Goal: Contribute content: Add original content to the website for others to see

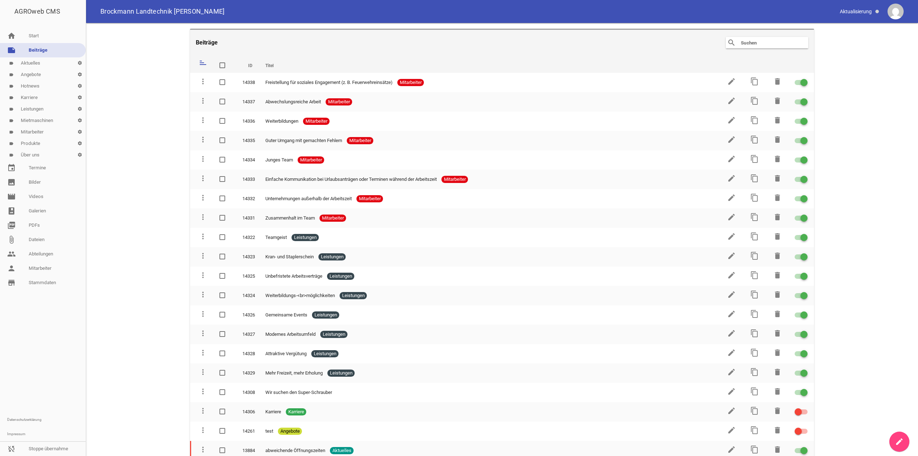
click at [43, 110] on link "label Leistungen settings" at bounding box center [43, 108] width 86 height 11
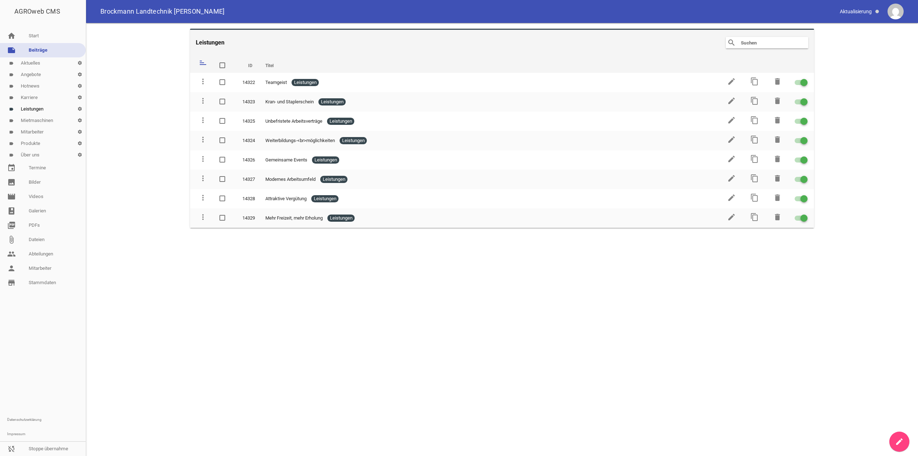
click at [895, 440] on icon "create" at bounding box center [899, 441] width 9 height 9
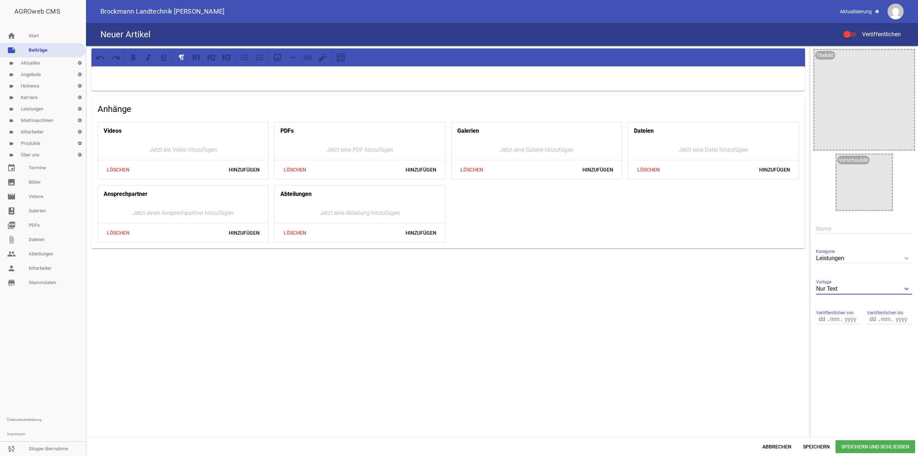
click at [872, 285] on input "Nur Text" at bounding box center [864, 289] width 96 height 10
click at [845, 318] on li "1 Bild" at bounding box center [864, 322] width 96 height 17
type input "1 Bild"
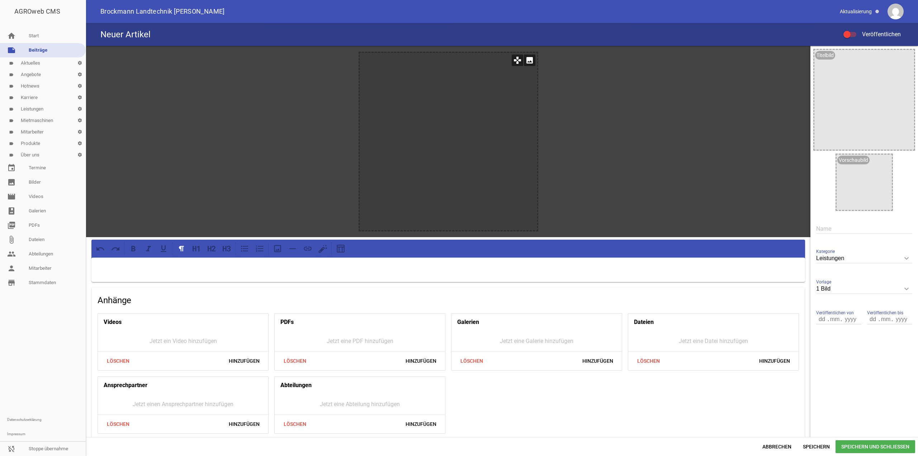
click at [525, 60] on icon "image" at bounding box center [529, 59] width 11 height 11
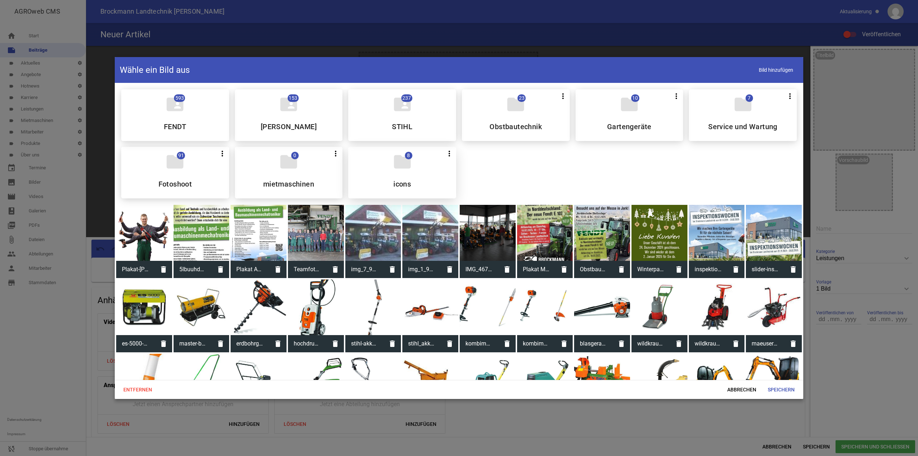
click at [416, 170] on div "folder 8 more_vert Teilen Bearbeiten Löschen icons" at bounding box center [402, 173] width 108 height 52
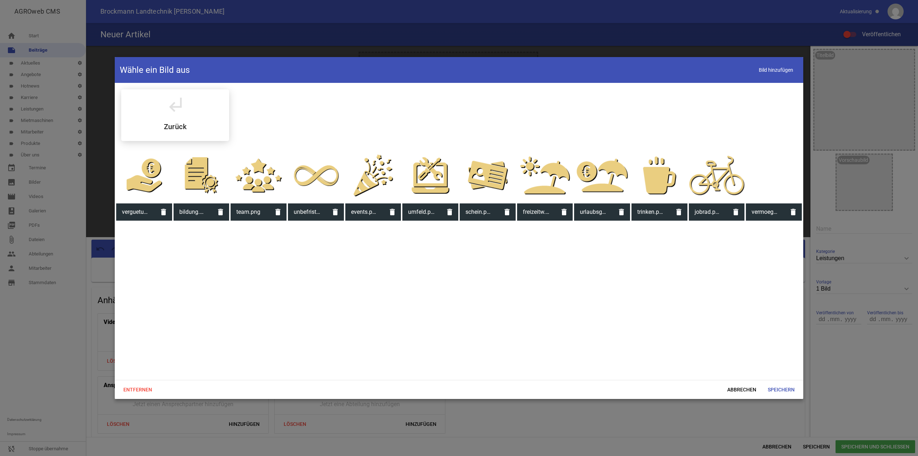
click at [728, 177] on div at bounding box center [717, 175] width 56 height 56
click at [784, 385] on span "Speichern" at bounding box center [781, 389] width 38 height 13
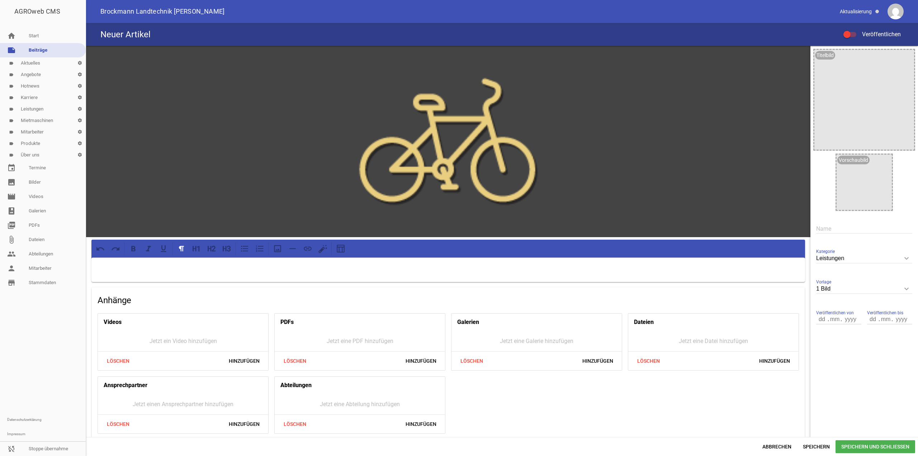
click at [816, 219] on div "Name" at bounding box center [864, 229] width 96 height 24
click at [823, 226] on input "text" at bounding box center [864, 229] width 96 height 10
type input "Jobrad"
click at [854, 444] on span "Speichern und Schließen" at bounding box center [875, 446] width 80 height 13
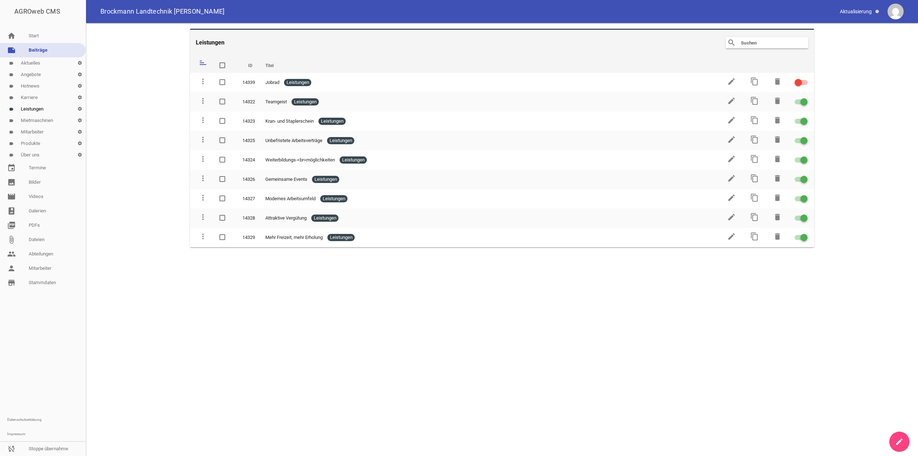
drag, startPoint x: 476, startPoint y: 70, endPoint x: 330, endPoint y: 69, distance: 145.9
click at [461, 174] on table "sort ID Titel delete more_vert 14339 Jobrad Leistungen edit content_copy delete…" at bounding box center [502, 151] width 624 height 191
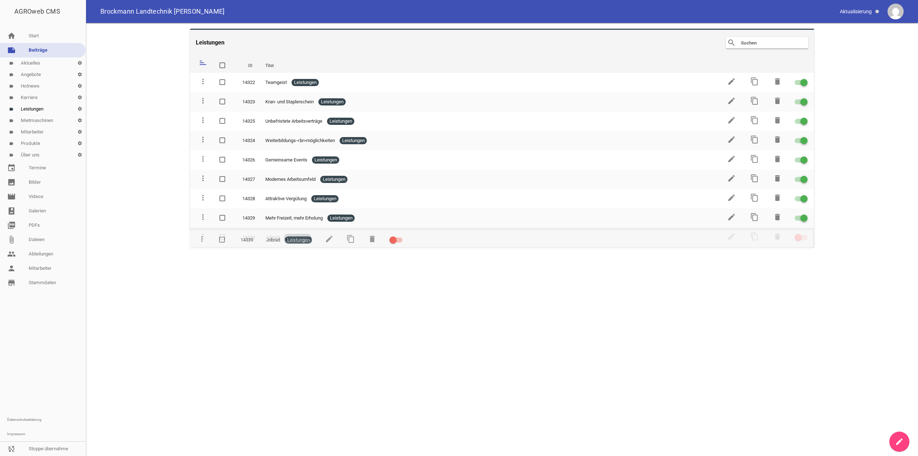
drag, startPoint x: 201, startPoint y: 100, endPoint x: 202, endPoint y: 239, distance: 139.1
click at [897, 436] on link "create" at bounding box center [899, 441] width 20 height 20
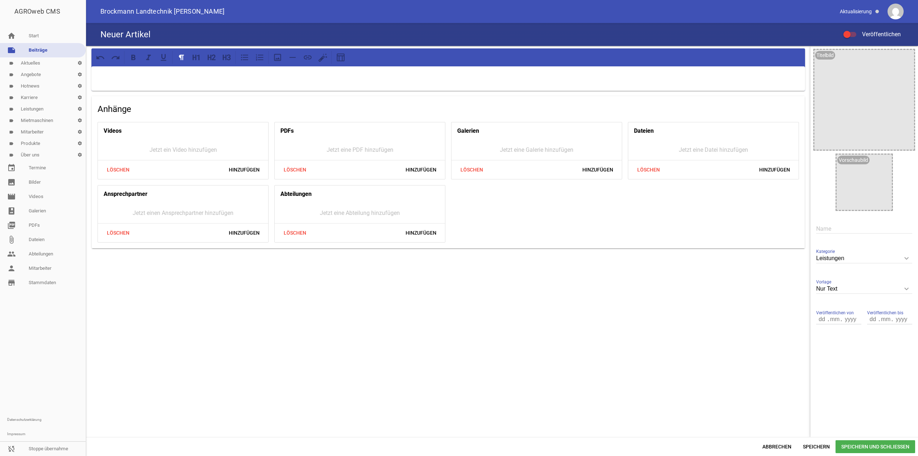
click at [841, 226] on input "text" at bounding box center [864, 229] width 96 height 10
paste input "• Vermögenswirksame Leistungen"
click at [828, 225] on input "• Vermögenswirksame Leistungen" at bounding box center [864, 229] width 96 height 10
type input "Vermögenswirksame Leistungen"
click at [864, 259] on input "Leistungen" at bounding box center [864, 258] width 96 height 10
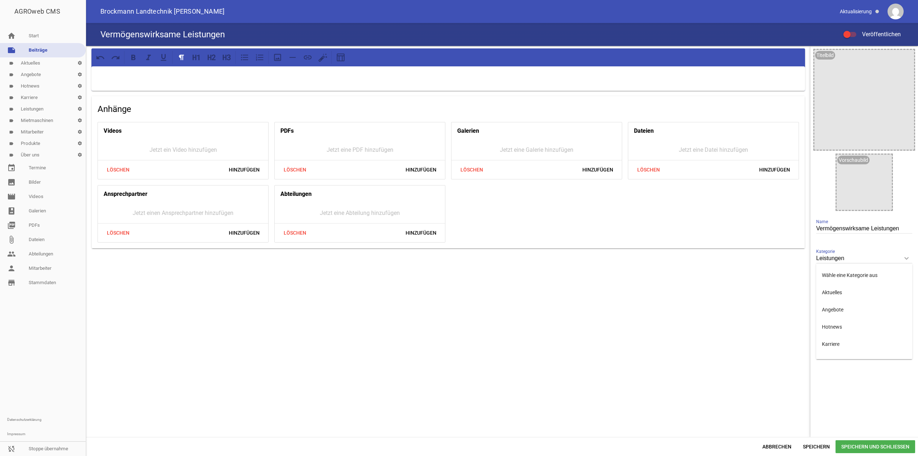
click at [781, 298] on div "Anhänge Videos Jetzt ein Video hinzufügen Löschen Hinzufügen PDFs Jetzt eine PD…" at bounding box center [448, 241] width 724 height 391
click at [855, 288] on input "Nur Text" at bounding box center [864, 289] width 96 height 10
click at [850, 328] on li "1 Bild" at bounding box center [864, 322] width 96 height 17
type input "1 Bild"
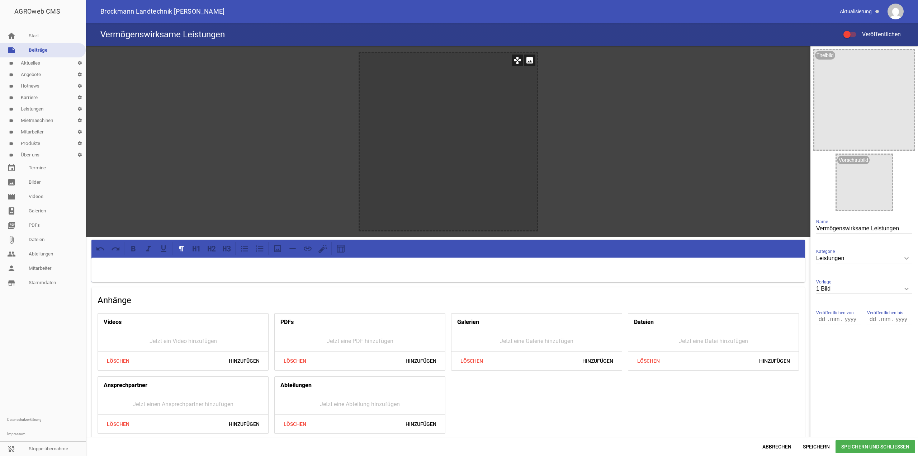
click at [528, 57] on icon "image" at bounding box center [529, 59] width 11 height 11
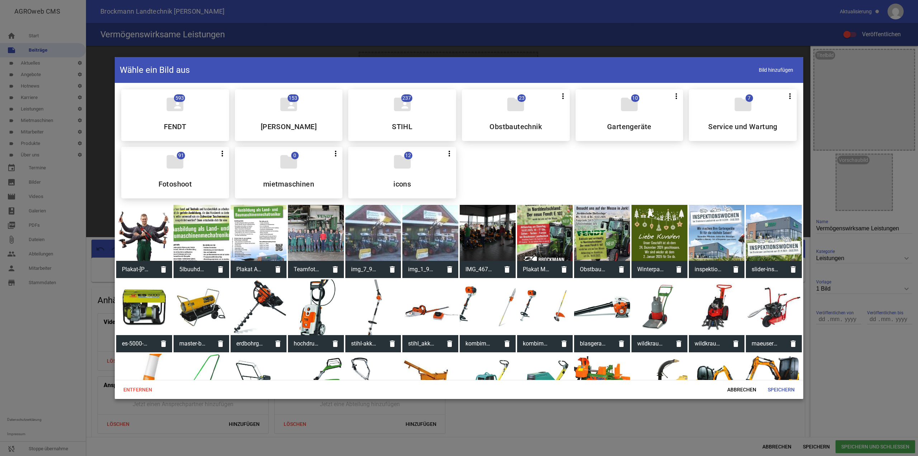
click at [416, 166] on div "folder 12 more_vert Teilen Bearbeiten Löschen icons" at bounding box center [402, 173] width 108 height 52
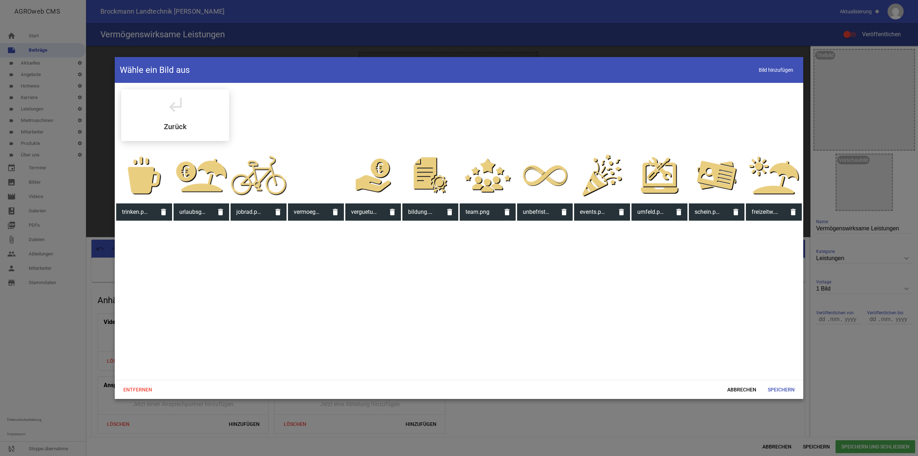
click at [306, 172] on div at bounding box center [316, 175] width 56 height 56
click at [773, 386] on span "Speichern" at bounding box center [781, 389] width 38 height 13
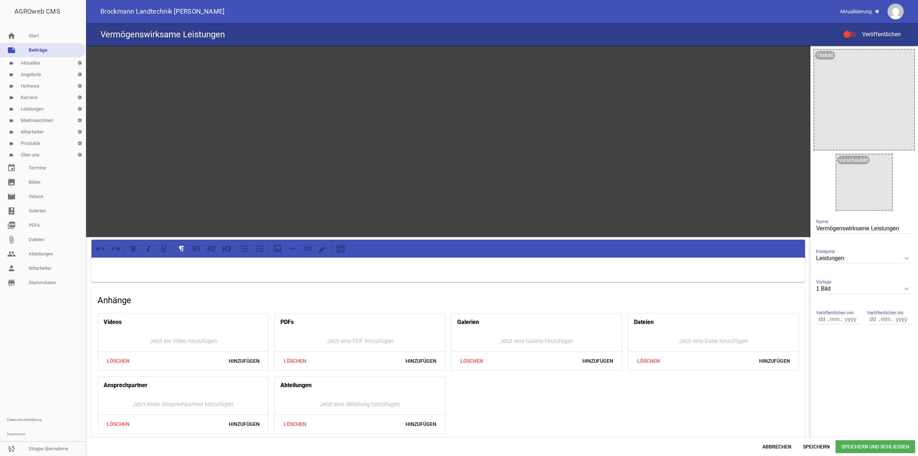
click at [862, 445] on span "Speichern und Schließen" at bounding box center [875, 446] width 80 height 13
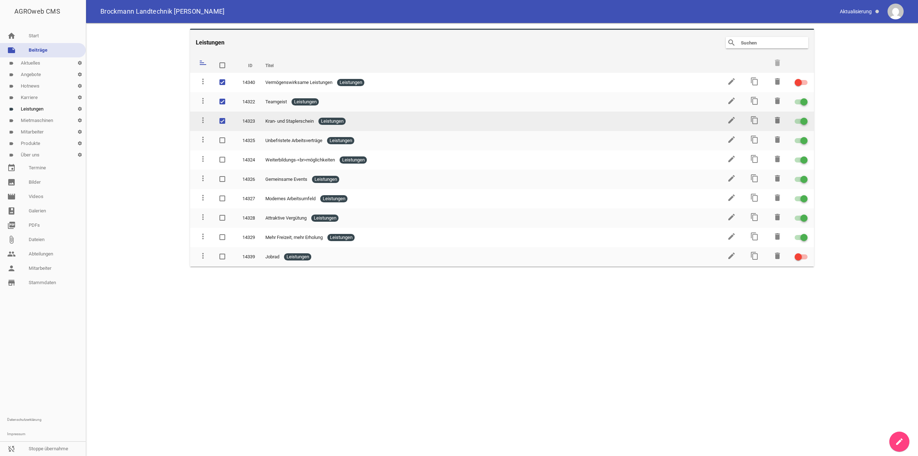
drag, startPoint x: 225, startPoint y: 84, endPoint x: 206, endPoint y: 94, distance: 21.5
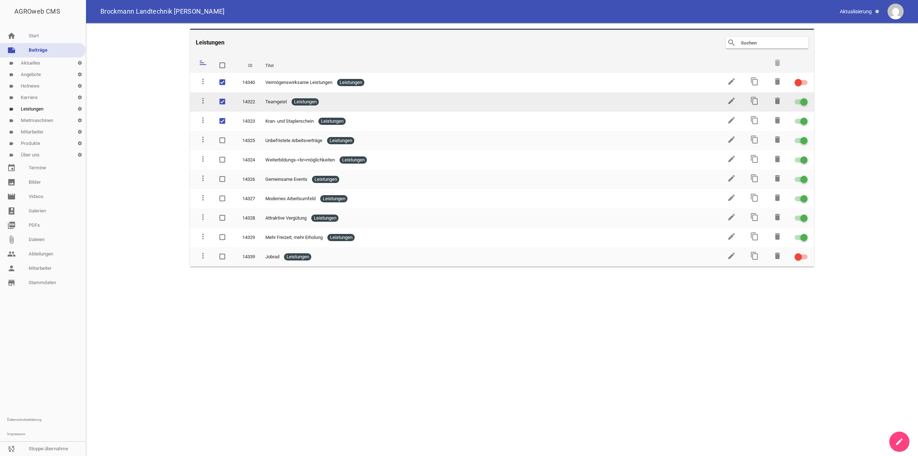
click at [214, 112] on tbody "more_vert 14340 Vermögenswirksame Leistungen Leistungen edit content_copy delet…" at bounding box center [502, 170] width 624 height 194
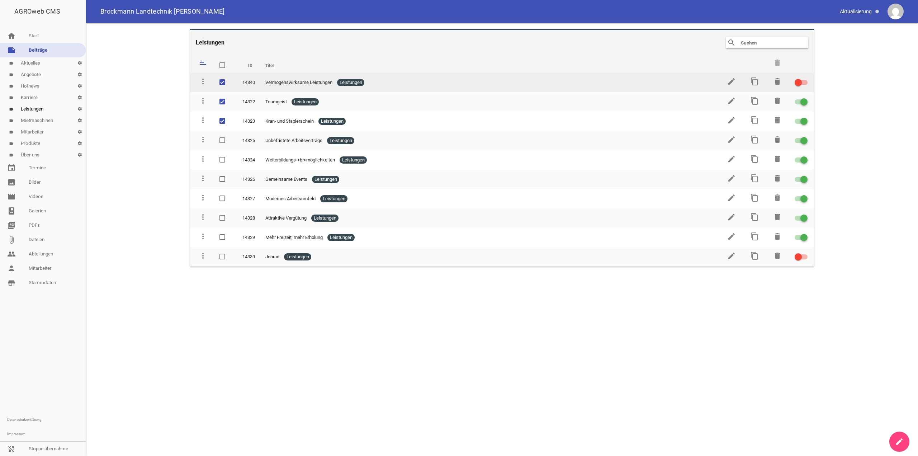
click at [209, 82] on td "more_vert" at bounding box center [201, 82] width 23 height 19
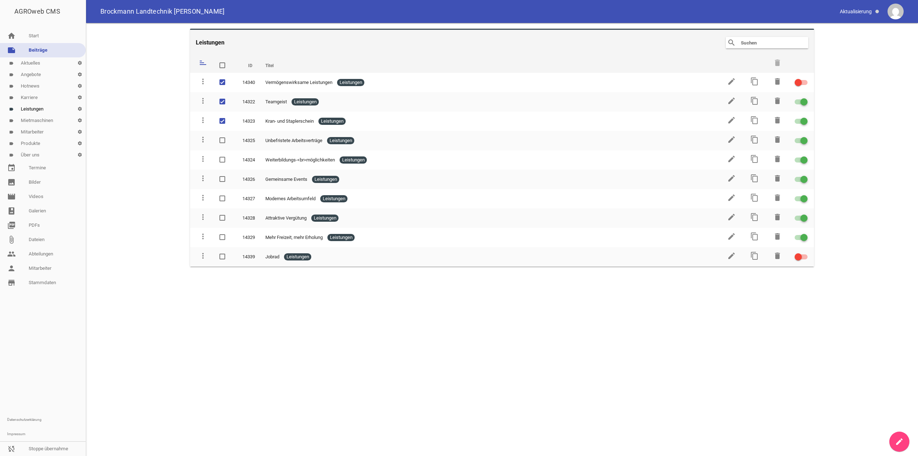
click at [190, 87] on main "Leistungen search clear sort ID Titel delete more_vert 14340 Vermögenswirksame …" at bounding box center [502, 239] width 832 height 433
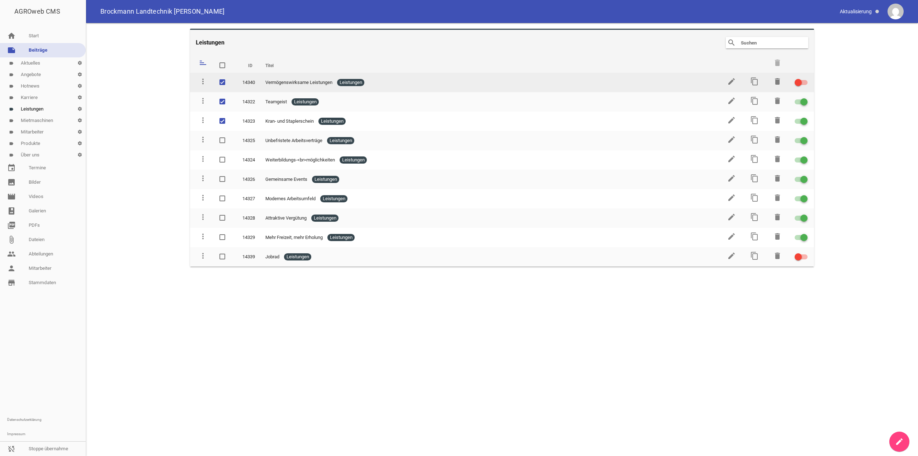
click at [231, 82] on td at bounding box center [224, 82] width 23 height 19
click at [222, 83] on span at bounding box center [222, 82] width 5 height 4
click at [229, 78] on input "checkbox" at bounding box center [229, 78] width 0 height 0
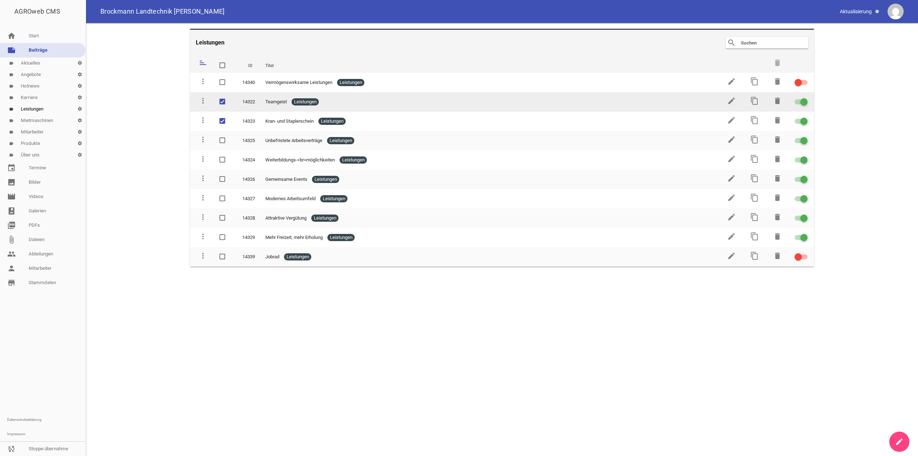
click at [225, 103] on label at bounding box center [224, 102] width 10 height 9
click at [229, 98] on input "checkbox" at bounding box center [229, 98] width 0 height 0
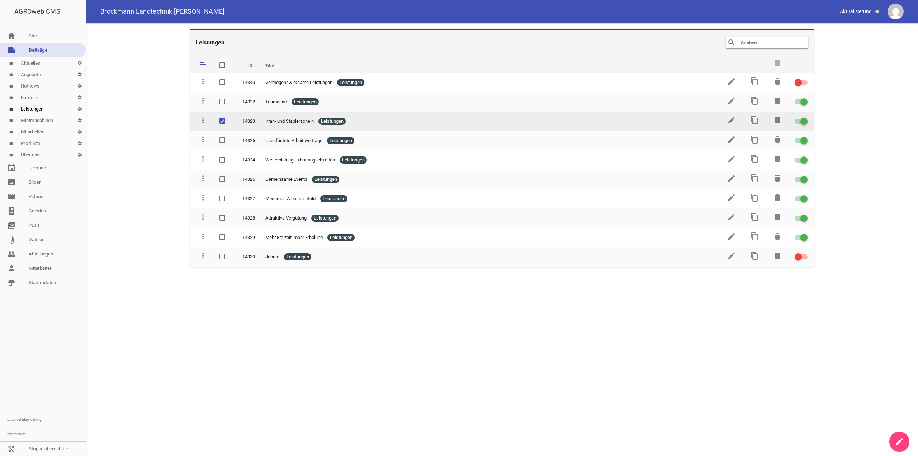
click at [221, 121] on span at bounding box center [222, 121] width 5 height 4
click at [229, 117] on input "checkbox" at bounding box center [229, 117] width 0 height 0
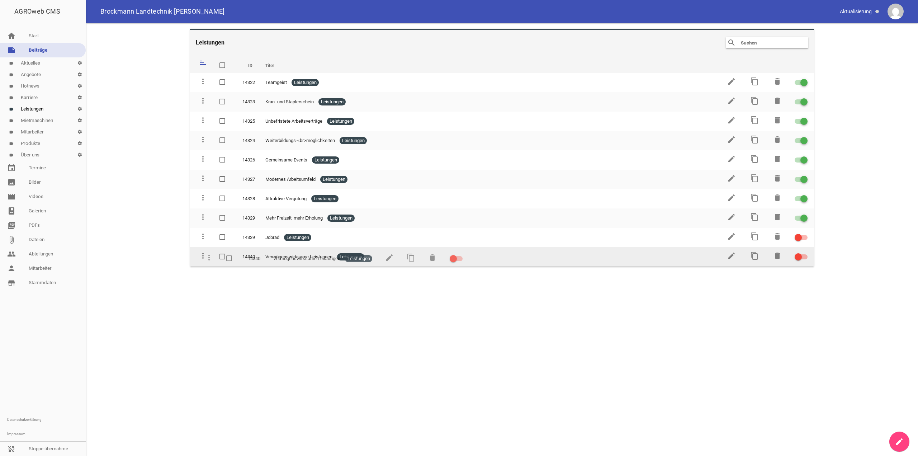
drag, startPoint x: 200, startPoint y: 83, endPoint x: 207, endPoint y: 261, distance: 178.7
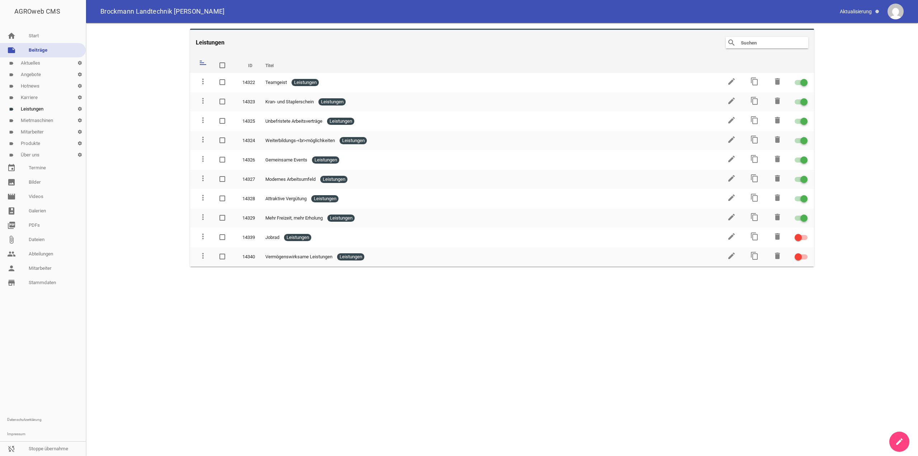
click at [898, 439] on icon "create" at bounding box center [899, 441] width 9 height 9
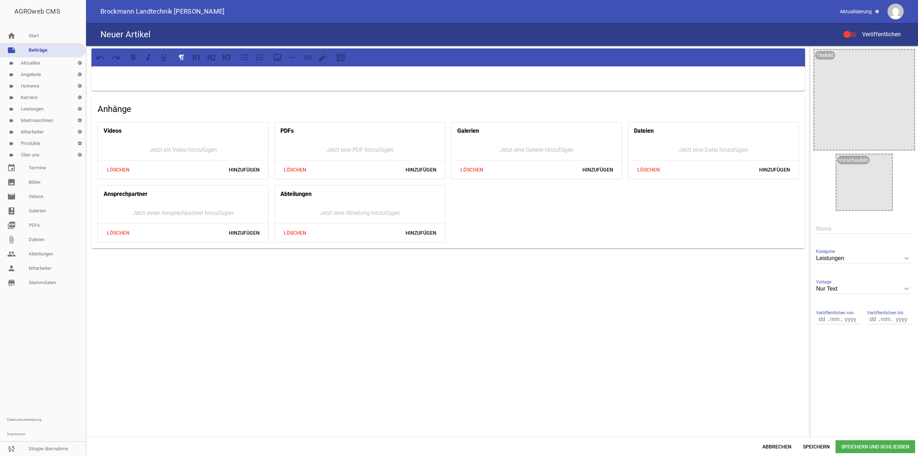
click at [832, 229] on input "text" at bounding box center [864, 229] width 96 height 10
paste input "• Urlaubs- und Weihnachtsgeld"
drag, startPoint x: 830, startPoint y: 227, endPoint x: 794, endPoint y: 227, distance: 36.6
click at [795, 227] on div "Anhänge Videos Jetzt ein Video hinzufügen Löschen Hinzufügen PDFs Jetzt eine PD…" at bounding box center [502, 241] width 832 height 391
type input "Urlaubs- und Weihnachtsgeld"
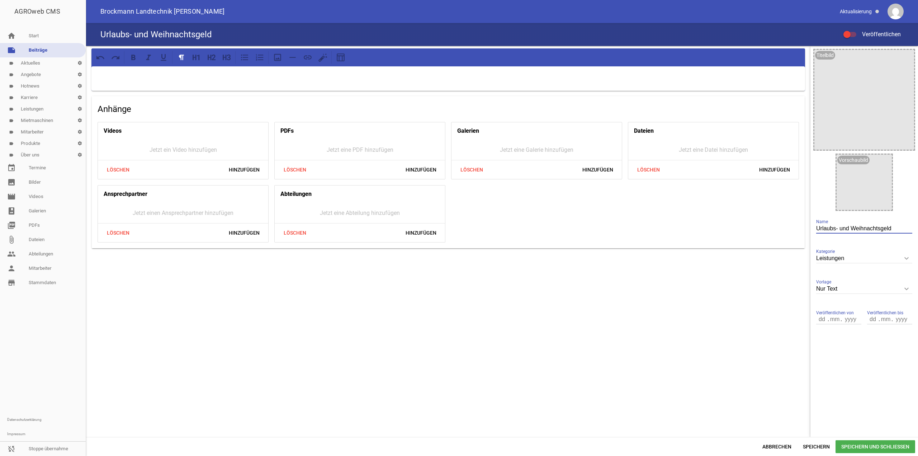
click at [858, 290] on input "Nur Text" at bounding box center [864, 289] width 96 height 10
click at [843, 322] on li "1 Bild" at bounding box center [864, 322] width 96 height 17
type input "1 Bild"
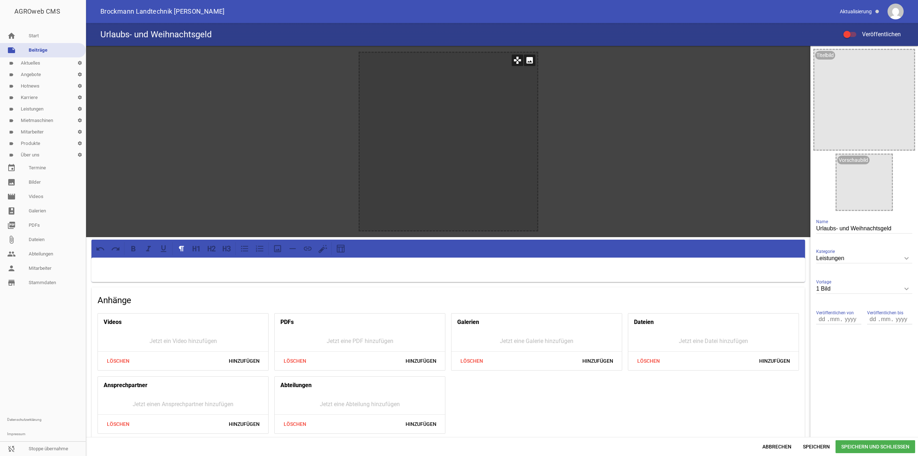
click at [527, 61] on icon "image" at bounding box center [529, 59] width 11 height 11
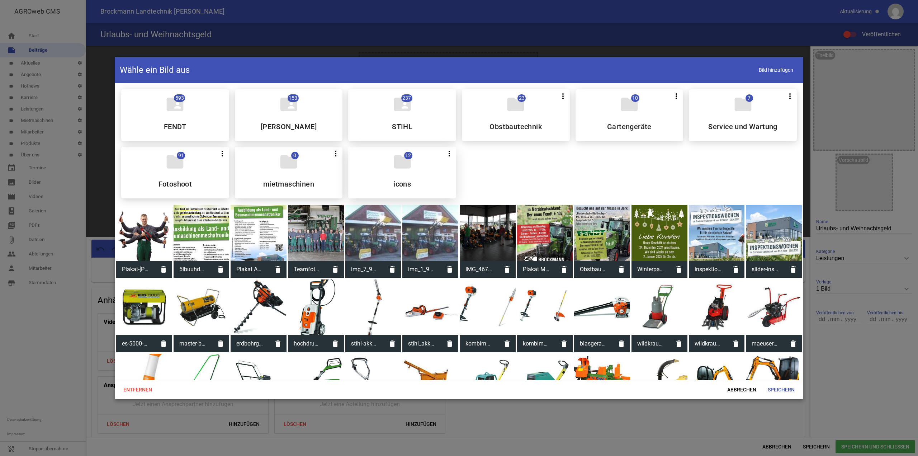
click at [422, 160] on div "folder 12 more_vert Teilen Bearbeiten Löschen icons" at bounding box center [402, 173] width 108 height 52
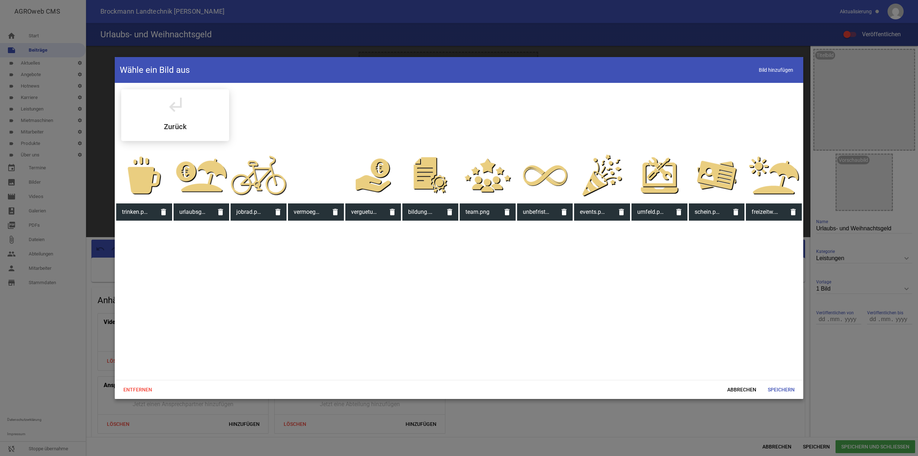
click at [209, 176] on div at bounding box center [202, 175] width 56 height 56
click at [792, 387] on span "Speichern" at bounding box center [781, 389] width 38 height 13
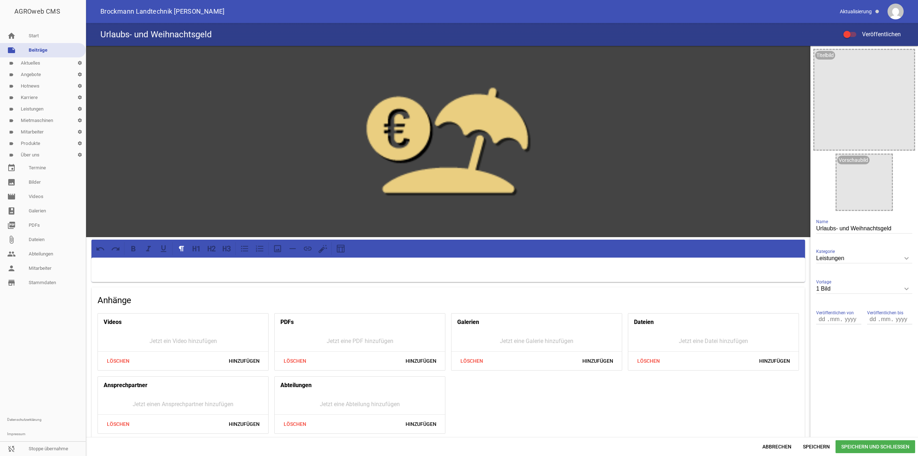
click at [847, 444] on span "Speichern und Schließen" at bounding box center [875, 446] width 80 height 13
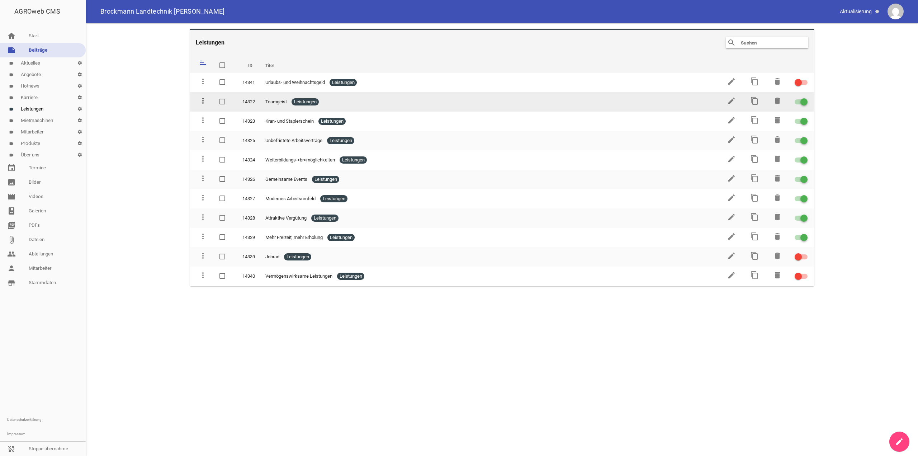
drag, startPoint x: 198, startPoint y: 80, endPoint x: 199, endPoint y: 98, distance: 18.3
click at [199, 99] on tbody "more_vert 14341 Urlaubs- und Weihnachtsgeld Leistungen edit content_copy delete…" at bounding box center [502, 179] width 624 height 213
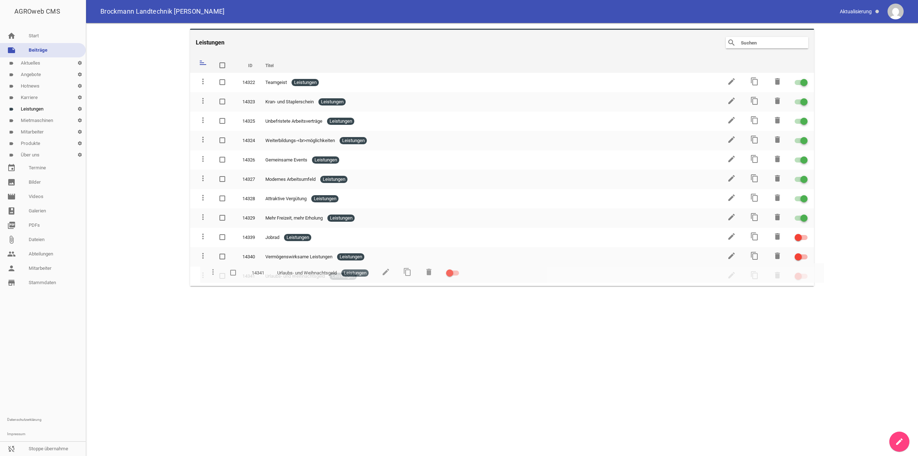
drag, startPoint x: 201, startPoint y: 82, endPoint x: 211, endPoint y: 272, distance: 190.6
click at [895, 441] on icon "create" at bounding box center [899, 441] width 9 height 9
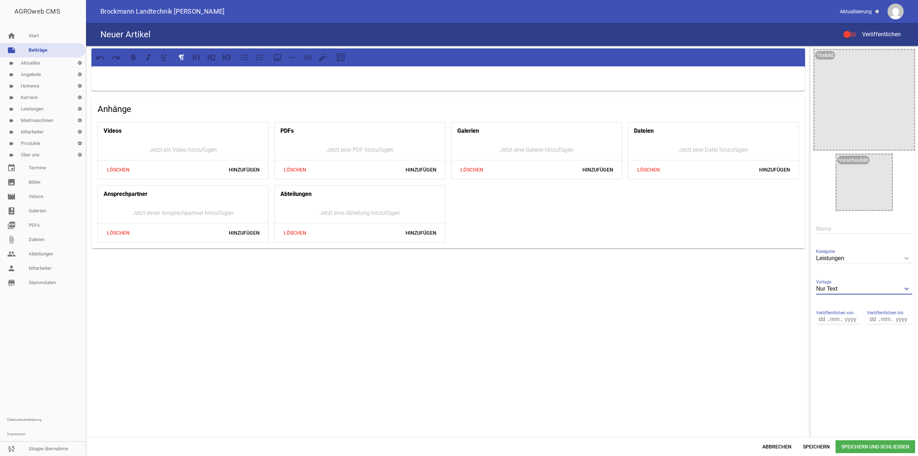
click at [867, 285] on input "Nur Text" at bounding box center [864, 289] width 96 height 10
click at [852, 318] on li "1 Bild" at bounding box center [864, 322] width 96 height 17
type input "1 Bild"
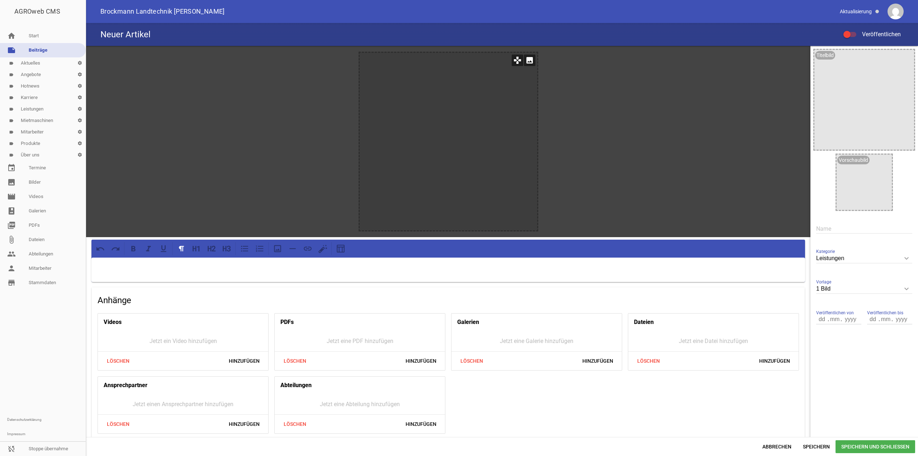
click at [525, 63] on icon "image" at bounding box center [529, 59] width 11 height 11
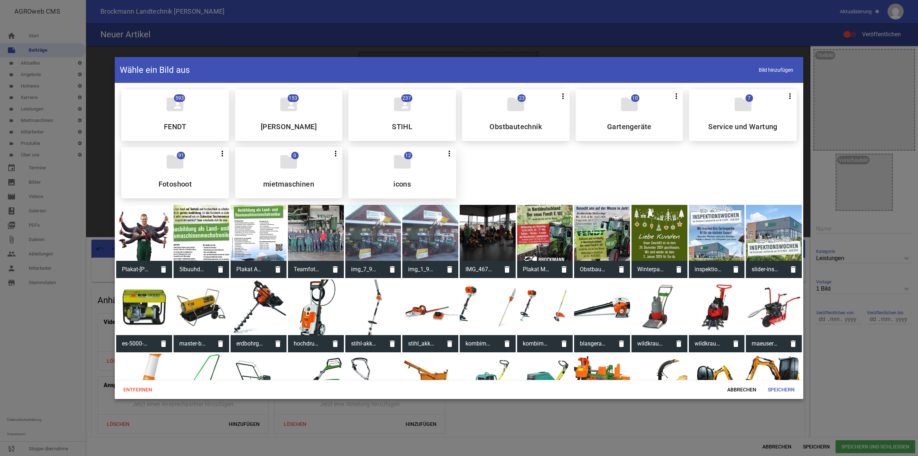
click at [405, 170] on icon "folder" at bounding box center [402, 162] width 20 height 20
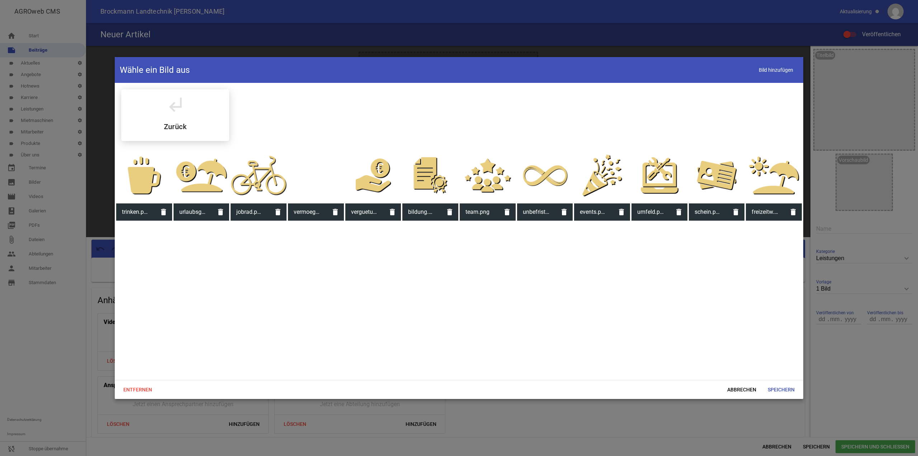
click at [157, 167] on div at bounding box center [144, 175] width 56 height 56
click at [772, 393] on span "Speichern" at bounding box center [781, 389] width 38 height 13
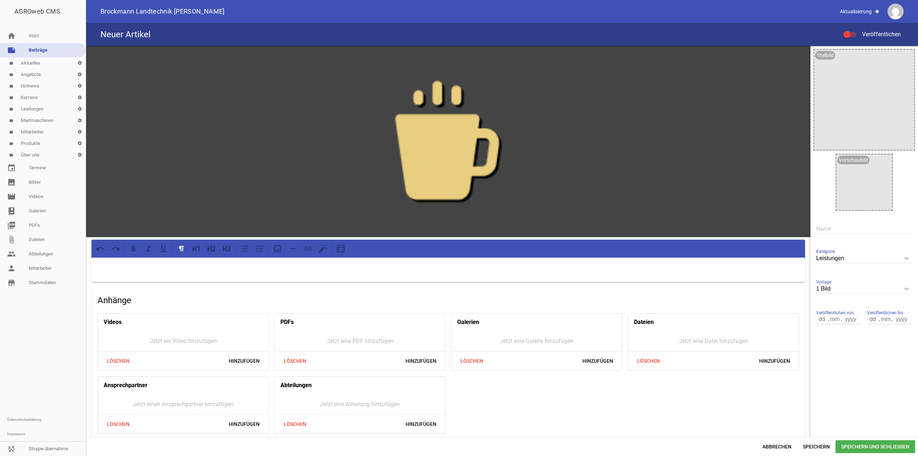
click at [835, 231] on input "text" at bounding box center [864, 229] width 96 height 10
paste input "• Kaffee und Wasser kostenfrei"
click at [829, 232] on input "• Kaffee und Wasser kostenfrei" at bounding box center [864, 229] width 96 height 10
drag, startPoint x: 827, startPoint y: 232, endPoint x: 783, endPoint y: 233, distance: 43.8
click at [783, 233] on div "games image Anhänge Videos Jetzt ein Video hinzufügen Löschen Hinzufügen PDFs J…" at bounding box center [502, 241] width 832 height 391
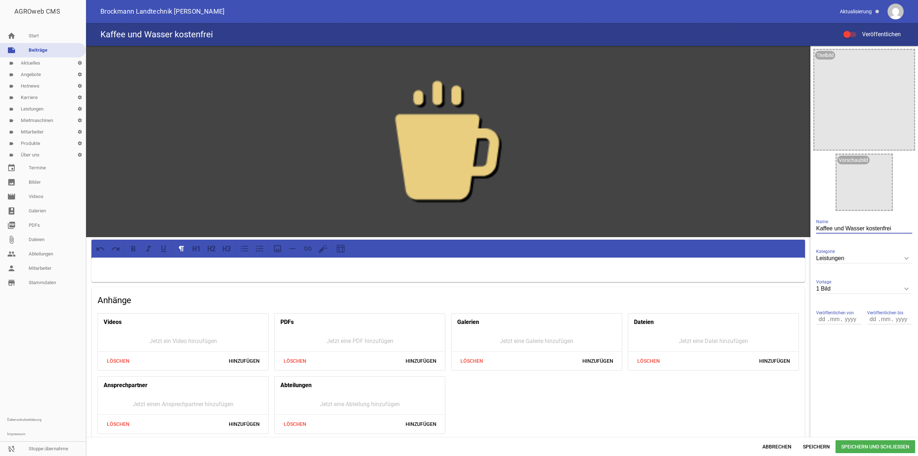
type input "Kaffee und Wasser kostenfrei"
click at [840, 445] on span "Speichern und Schließen" at bounding box center [875, 446] width 80 height 13
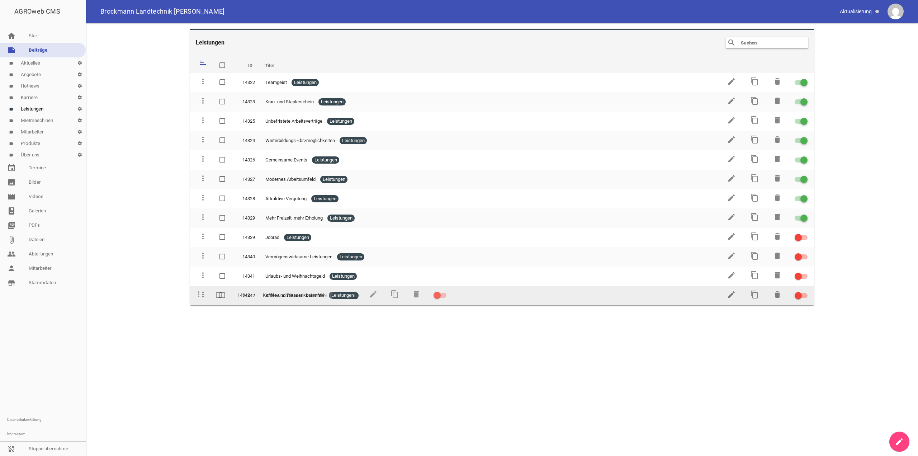
drag, startPoint x: 203, startPoint y: 82, endPoint x: 198, endPoint y: 295, distance: 213.0
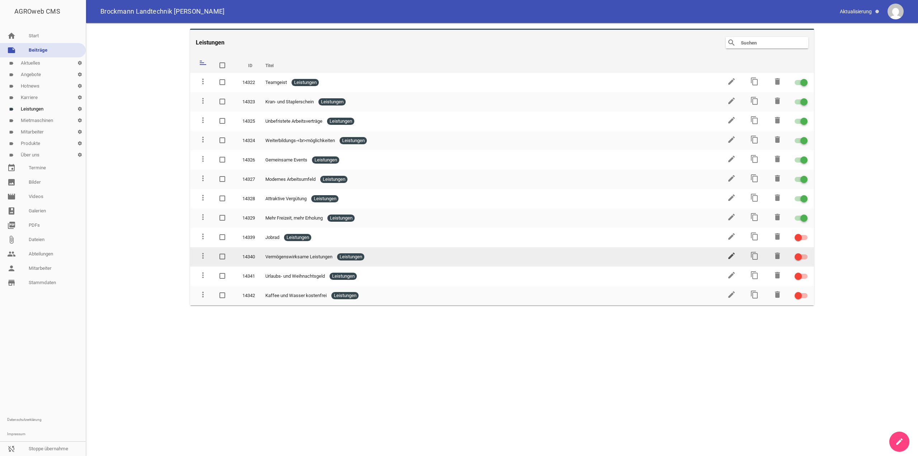
click at [732, 254] on icon "edit" at bounding box center [731, 255] width 9 height 9
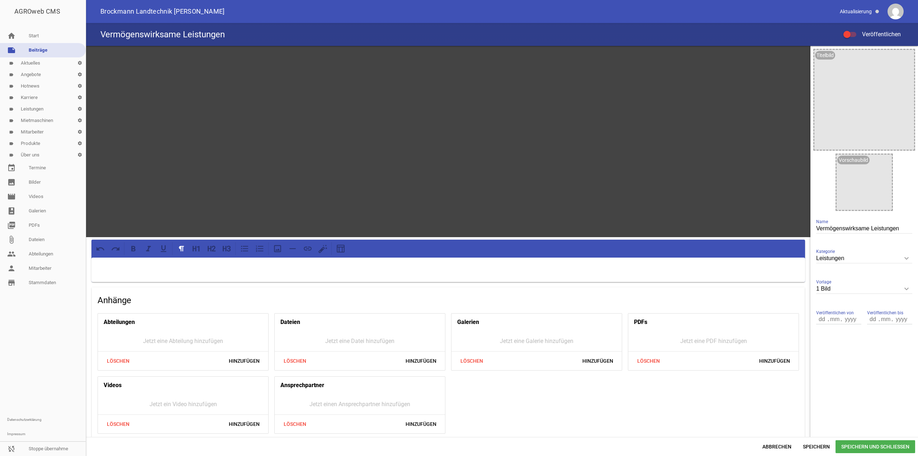
click at [214, 267] on p at bounding box center [447, 266] width 703 height 9
click at [841, 443] on span "Speichern und Schließen" at bounding box center [875, 446] width 80 height 13
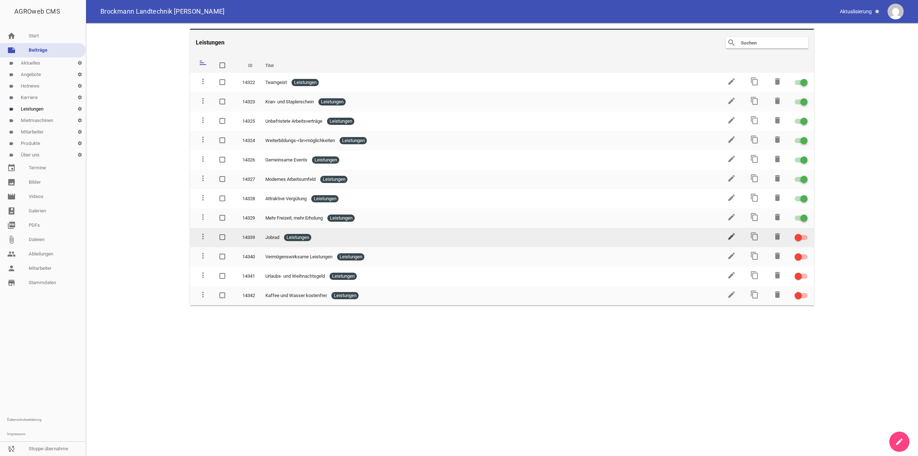
click at [731, 239] on icon "edit" at bounding box center [731, 236] width 9 height 9
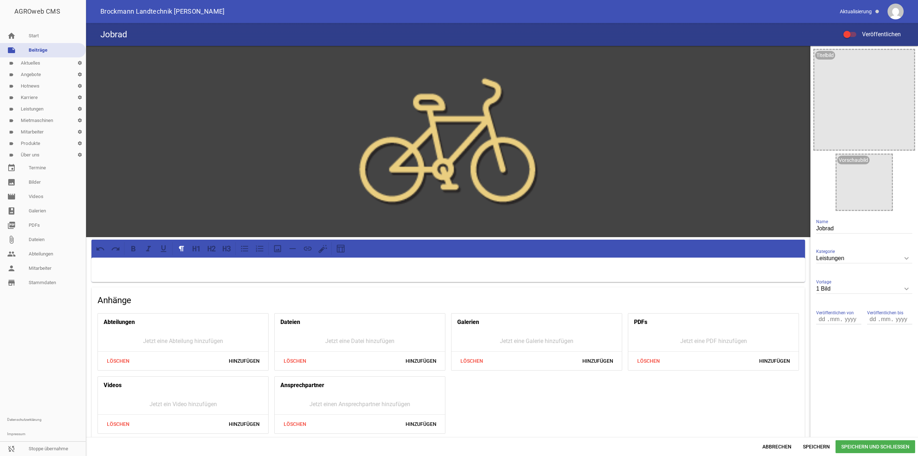
click at [233, 267] on p at bounding box center [447, 266] width 703 height 9
click at [855, 444] on span "Speichern und Schließen" at bounding box center [875, 446] width 80 height 13
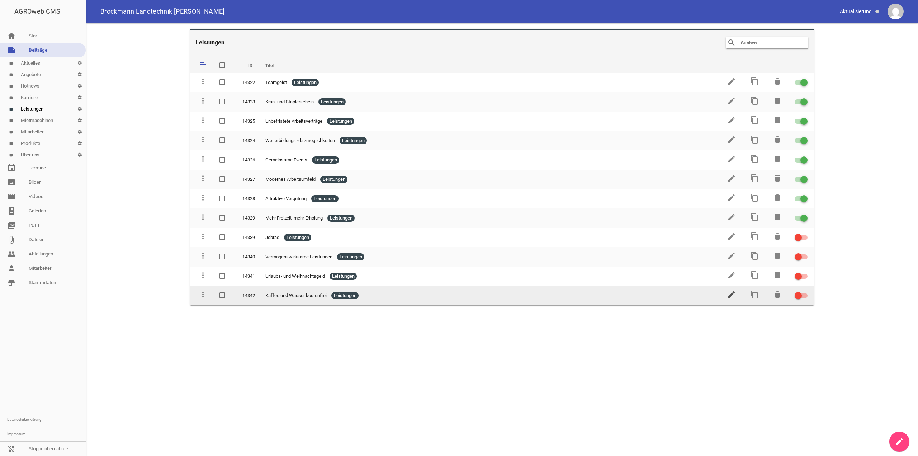
click at [733, 293] on icon "edit" at bounding box center [731, 294] width 9 height 9
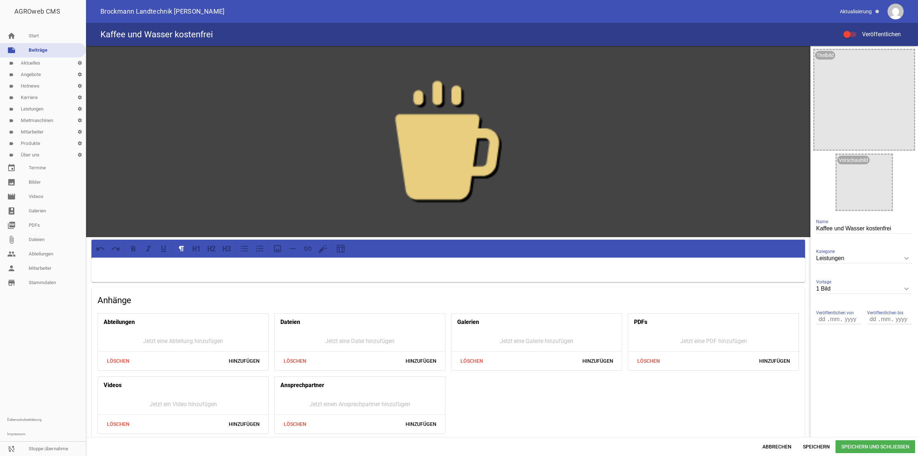
click at [141, 289] on div "Anhänge Abteilungen Jetzt eine Abteilung hinzufügen Löschen Hinzufügen Dateien …" at bounding box center [448, 363] width 713 height 152
click at [147, 270] on div at bounding box center [447, 269] width 713 height 24
click at [175, 266] on p "Bei uns bleibst du immer erfrischt – Kaffee und Wasser stehen dir kostenlos zur…" at bounding box center [447, 266] width 703 height 9
click at [858, 450] on span "Speichern und Schließen" at bounding box center [875, 446] width 80 height 13
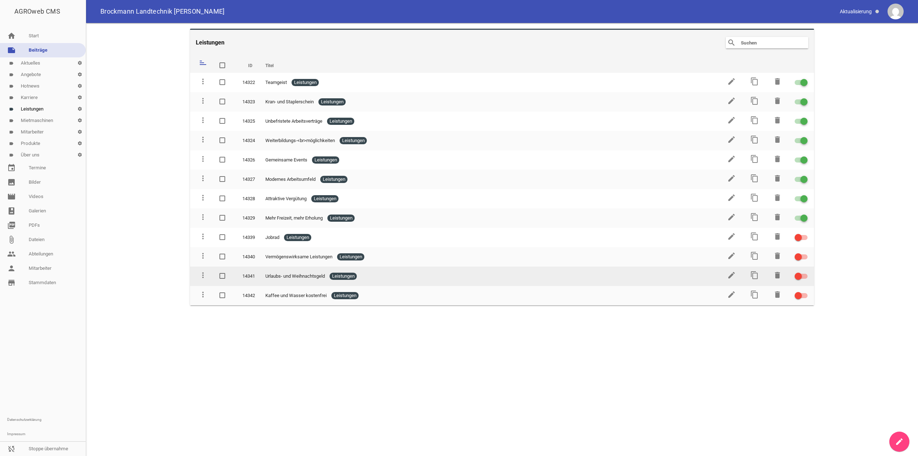
click at [724, 273] on td "edit" at bounding box center [730, 275] width 23 height 19
click at [733, 273] on icon "edit" at bounding box center [731, 275] width 9 height 9
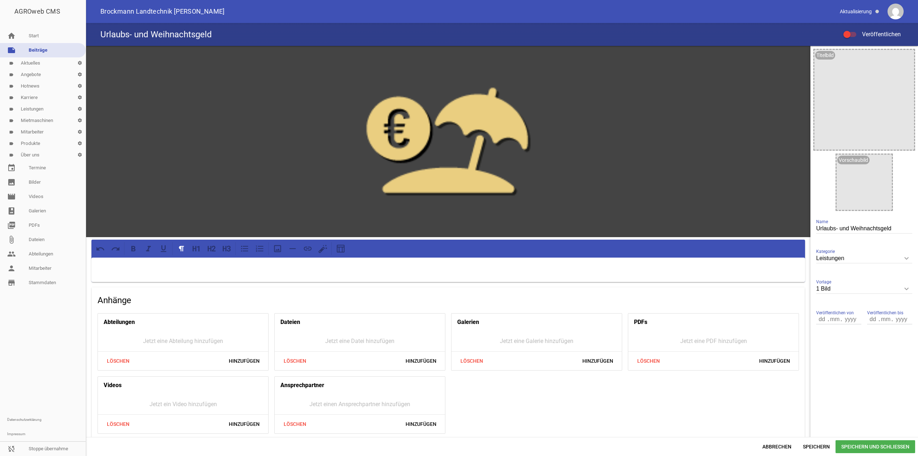
click at [414, 265] on p at bounding box center [447, 266] width 703 height 9
click at [857, 442] on span "Speichern und Schließen" at bounding box center [875, 446] width 80 height 13
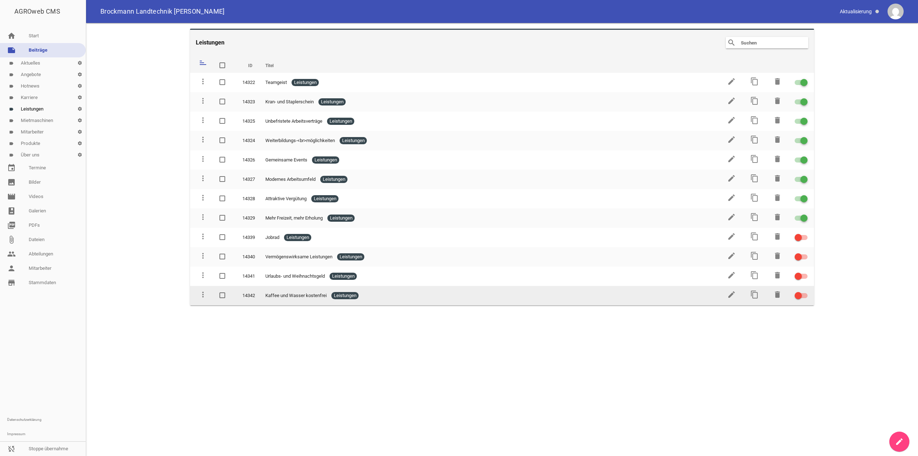
click at [800, 297] on div at bounding box center [798, 295] width 7 height 7
click at [805, 291] on input "checkbox" at bounding box center [805, 291] width 0 height 0
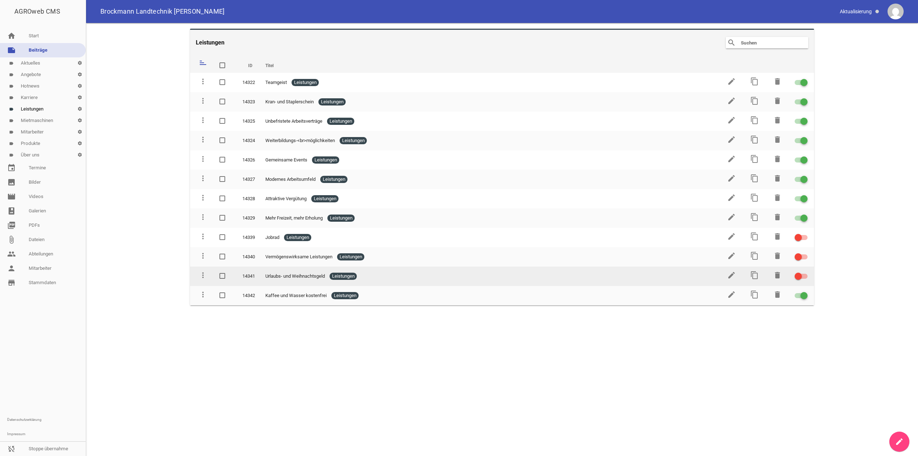
click at [800, 278] on div at bounding box center [798, 275] width 7 height 7
click at [805, 272] on input "checkbox" at bounding box center [805, 272] width 0 height 0
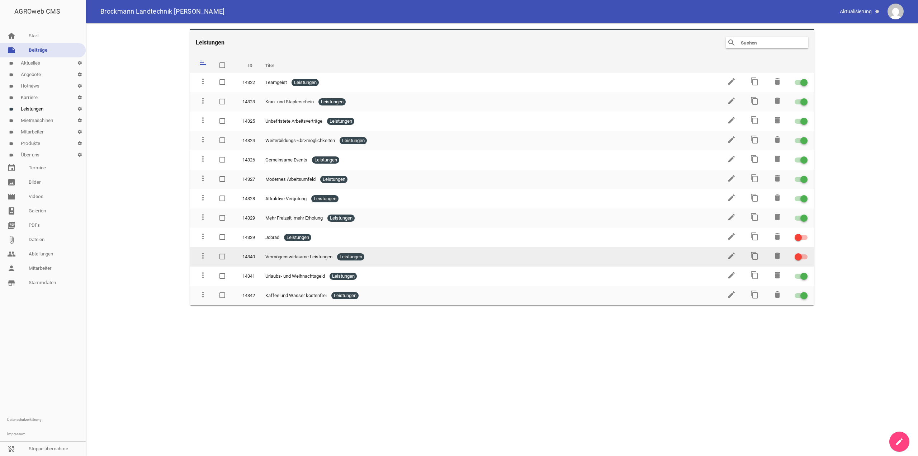
click at [800, 257] on div at bounding box center [798, 256] width 7 height 7
click at [805, 252] on input "checkbox" at bounding box center [805, 252] width 0 height 0
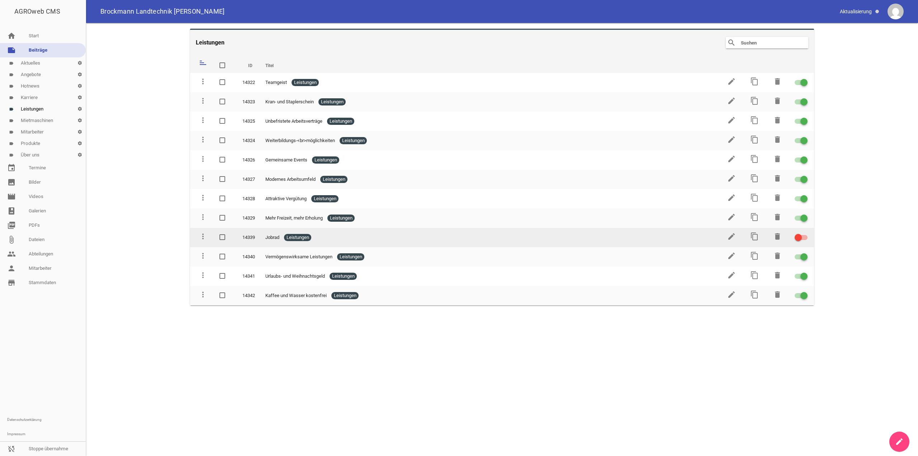
click at [799, 235] on div at bounding box center [798, 237] width 7 height 7
click at [805, 233] on input "checkbox" at bounding box center [805, 233] width 0 height 0
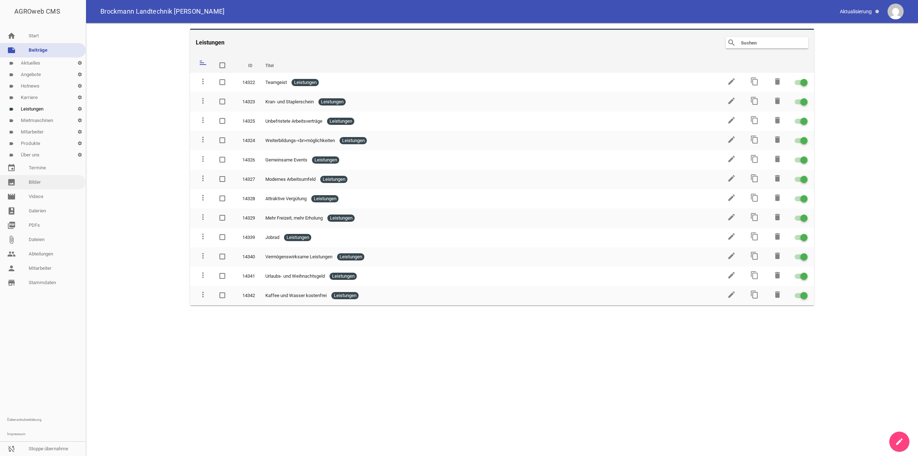
click at [27, 185] on link "image Bilder" at bounding box center [43, 182] width 86 height 14
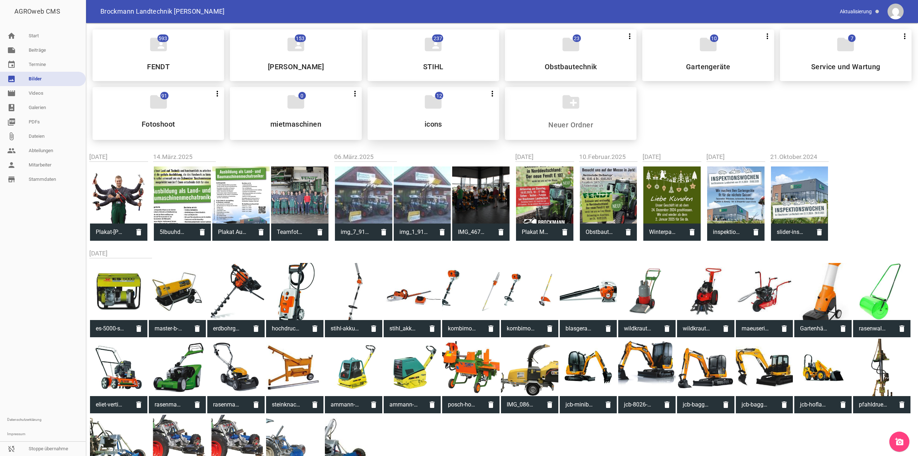
click at [456, 110] on div "folder 12 more_vert Teilen Bearbeiten Löschen icons" at bounding box center [433, 113] width 132 height 53
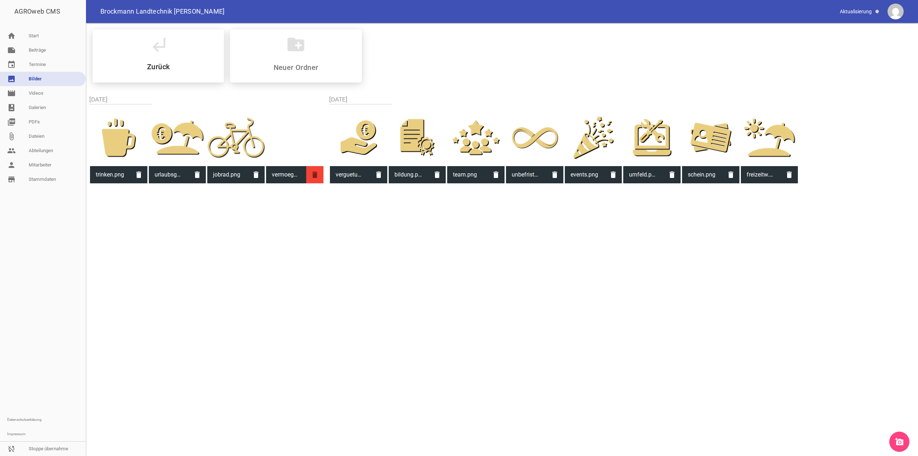
click at [316, 177] on icon "delete" at bounding box center [314, 174] width 17 height 17
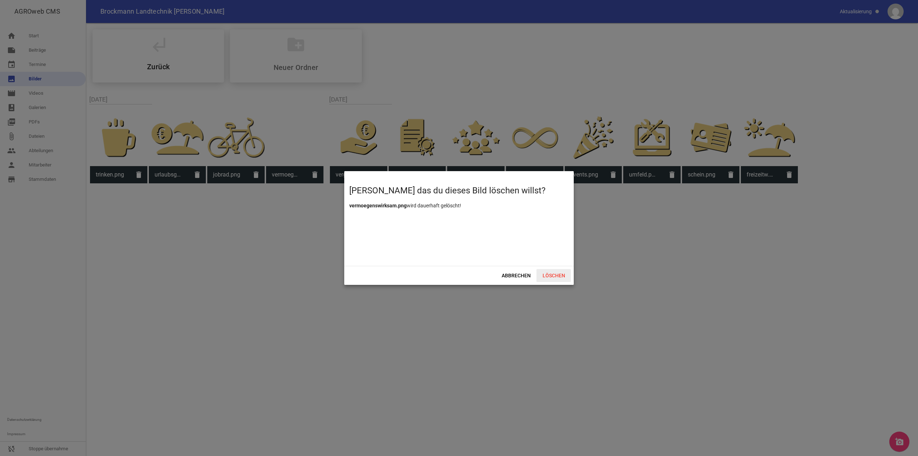
click at [567, 275] on span "Löschen" at bounding box center [553, 275] width 34 height 13
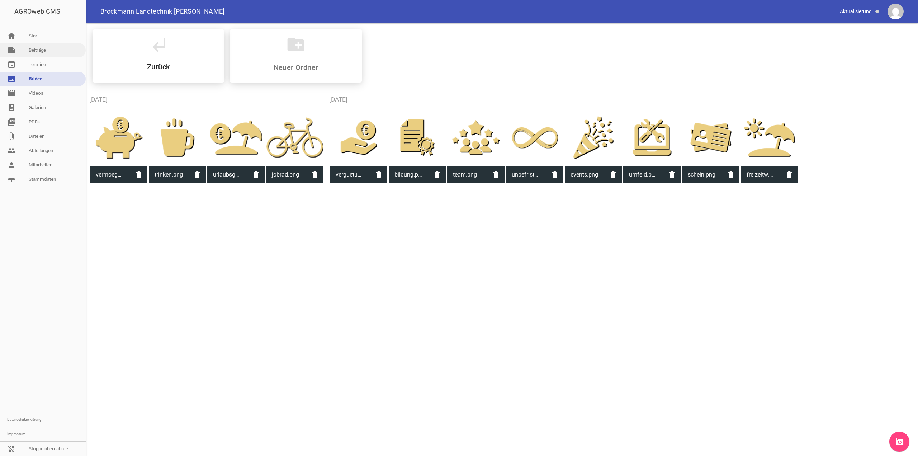
click at [32, 53] on link "note Beiträge" at bounding box center [43, 50] width 86 height 14
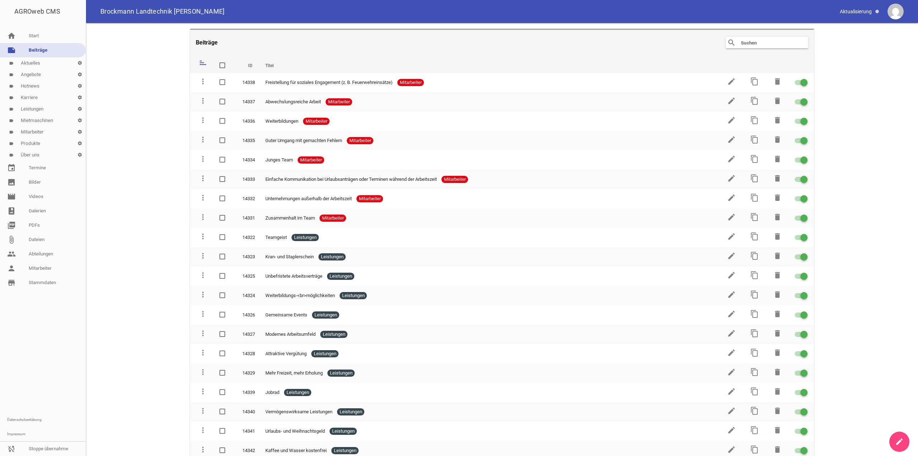
click at [42, 110] on link "label Leistungen settings" at bounding box center [43, 108] width 86 height 11
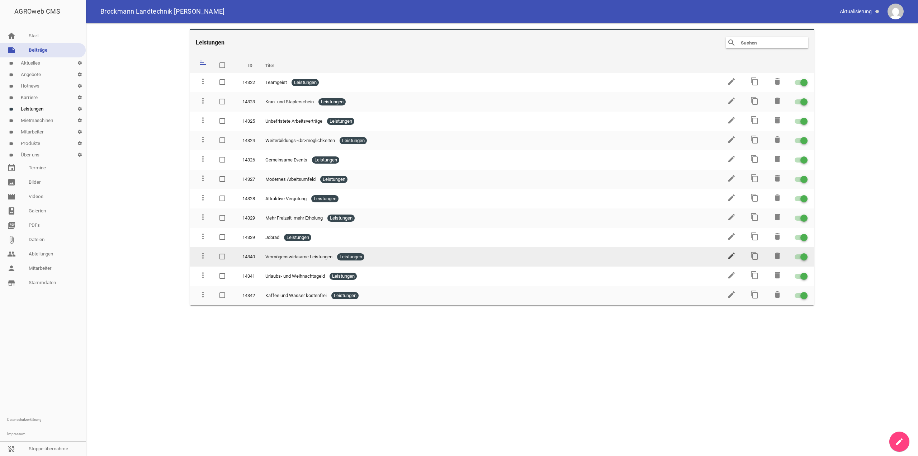
click at [732, 256] on icon "edit" at bounding box center [731, 255] width 9 height 9
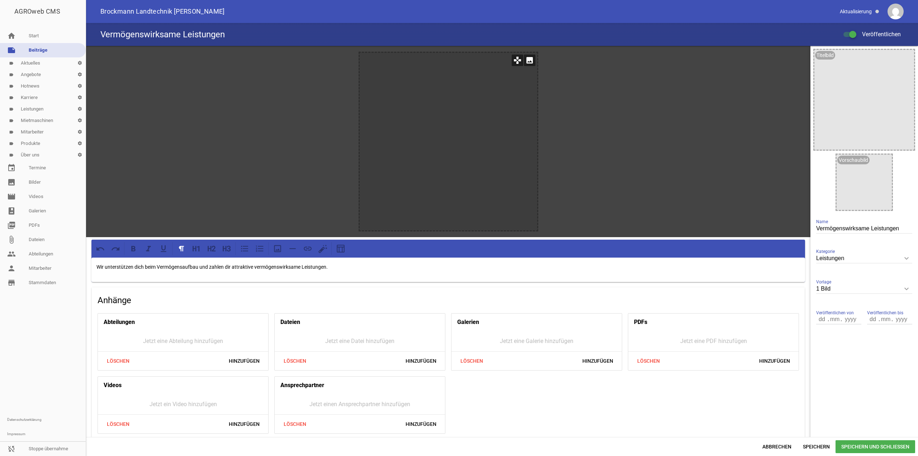
click at [526, 61] on icon "image" at bounding box center [529, 59] width 11 height 11
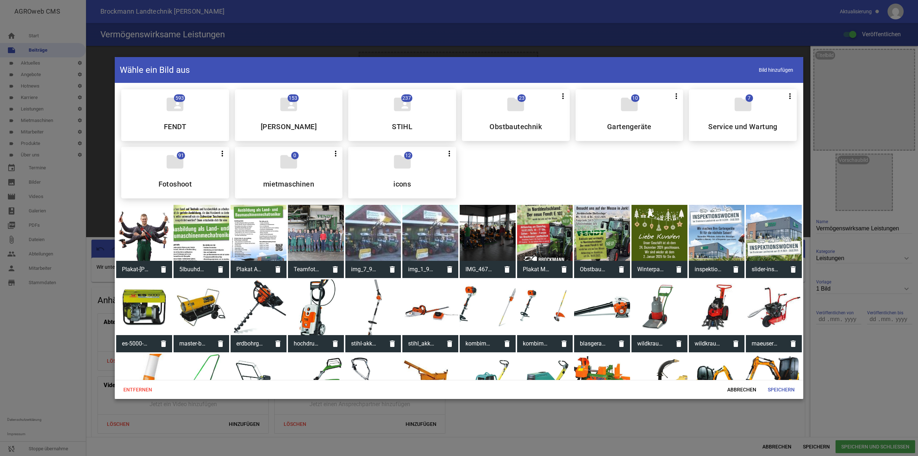
click at [388, 162] on div "folder 12 more_vert Teilen Bearbeiten Löschen icons" at bounding box center [402, 173] width 108 height 52
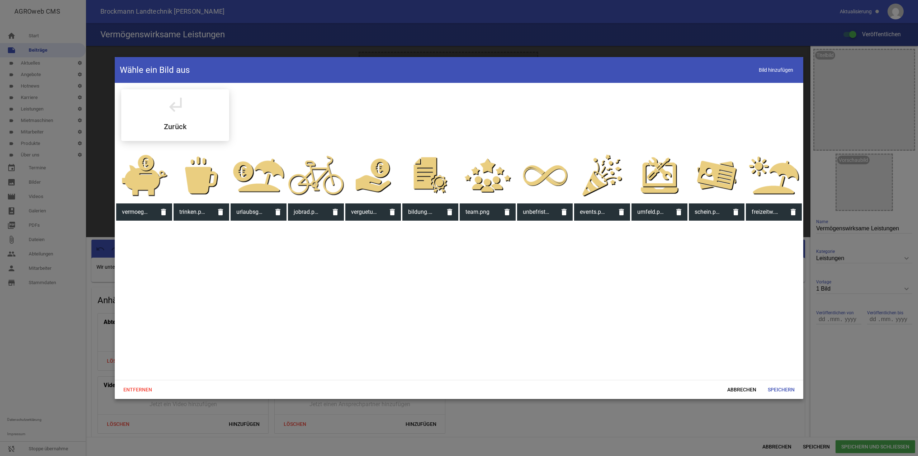
click at [144, 181] on div at bounding box center [144, 175] width 56 height 56
click at [787, 388] on span "Speichern" at bounding box center [781, 389] width 38 height 13
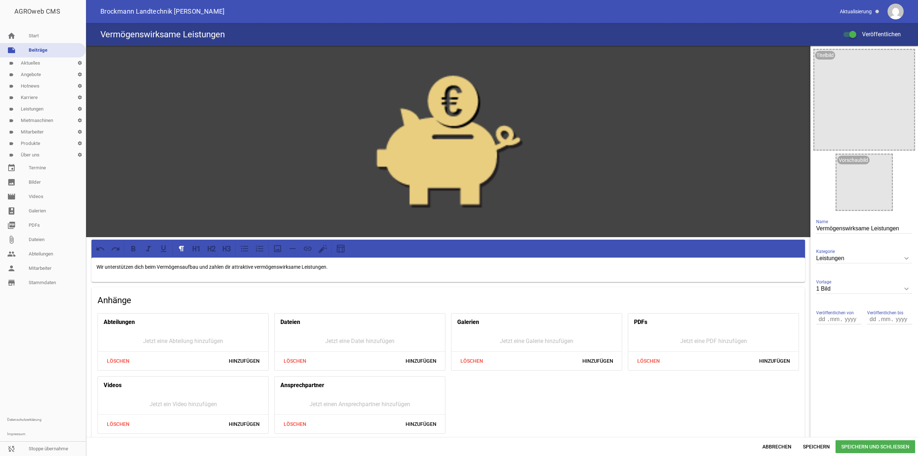
click at [862, 444] on span "Speichern und Schließen" at bounding box center [875, 446] width 80 height 13
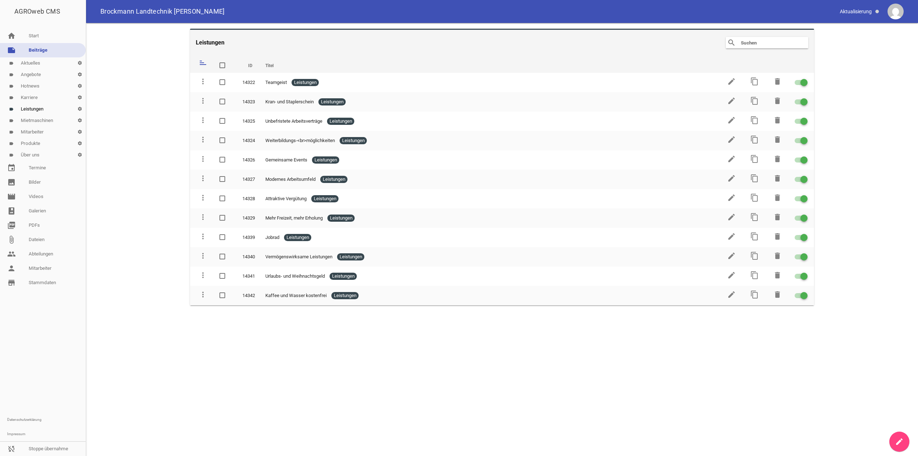
click at [37, 95] on link "label Karriere settings" at bounding box center [43, 97] width 86 height 11
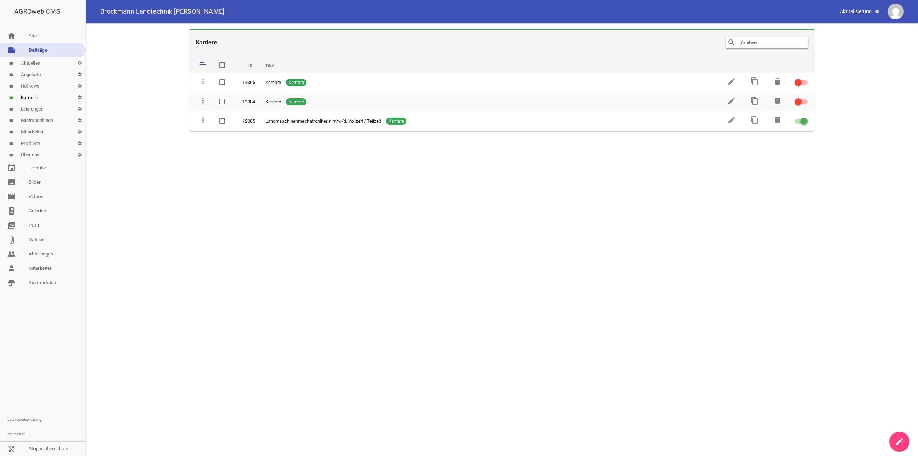
click at [899, 437] on link "create" at bounding box center [899, 441] width 20 height 20
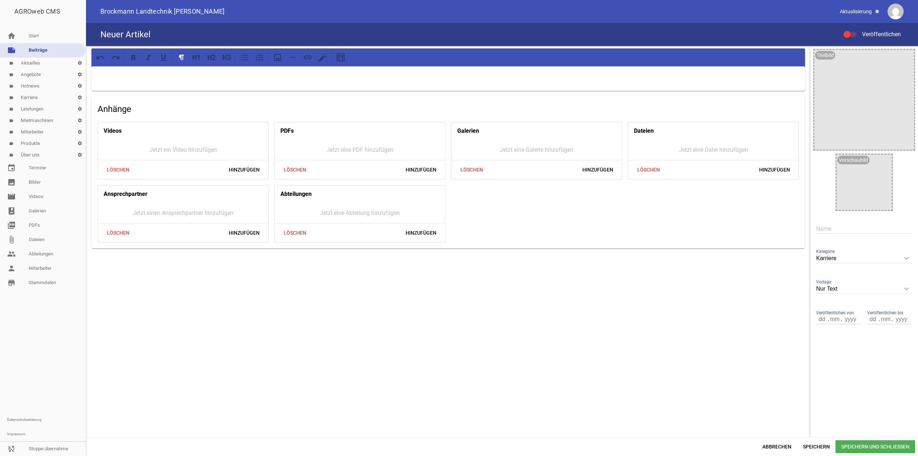
click at [847, 225] on input "text" at bounding box center [864, 229] width 96 height 10
paste input "Land- und Baumaschinenmechatroniker"
type input "Land- und Baumaschinenmechatroniker"
click at [809, 444] on span "Speichern" at bounding box center [816, 446] width 38 height 13
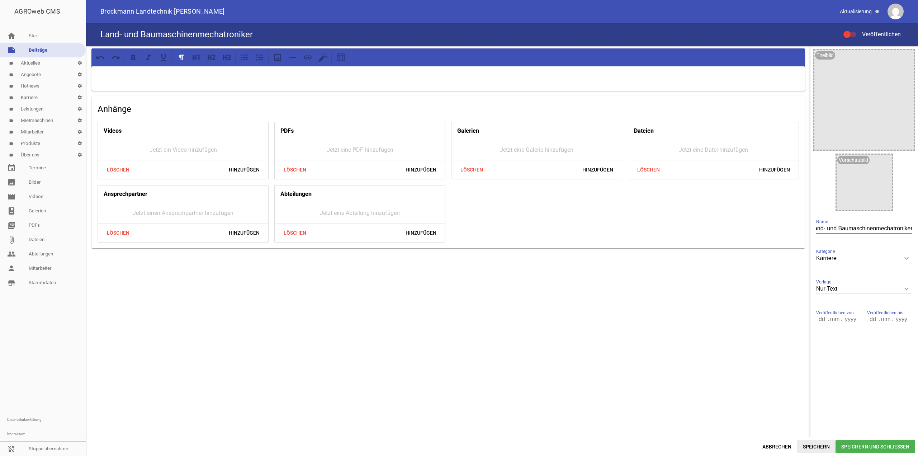
scroll to position [0, 0]
click at [770, 442] on span "Abbrechen" at bounding box center [777, 446] width 41 height 13
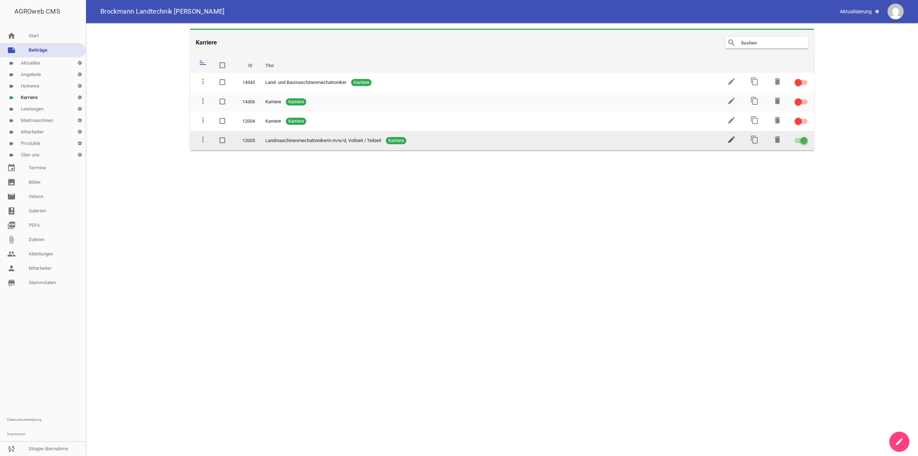
click at [730, 138] on icon "edit" at bounding box center [731, 139] width 9 height 9
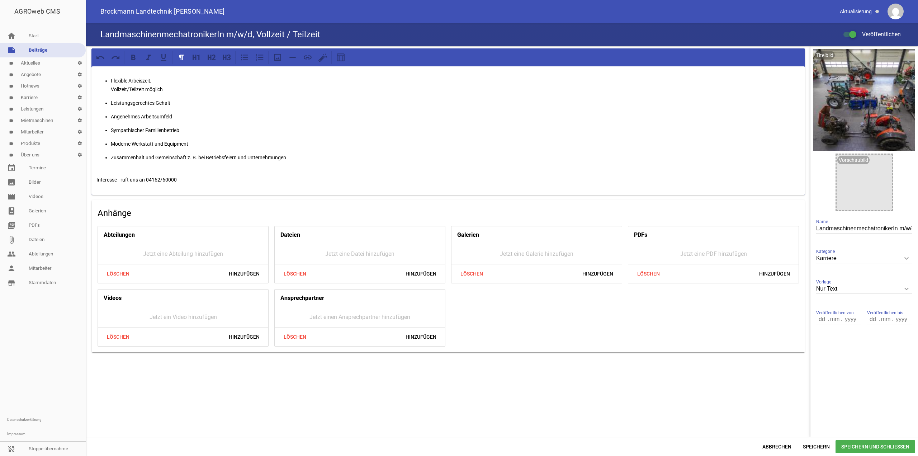
click at [770, 447] on span "Abbrechen" at bounding box center [777, 446] width 41 height 13
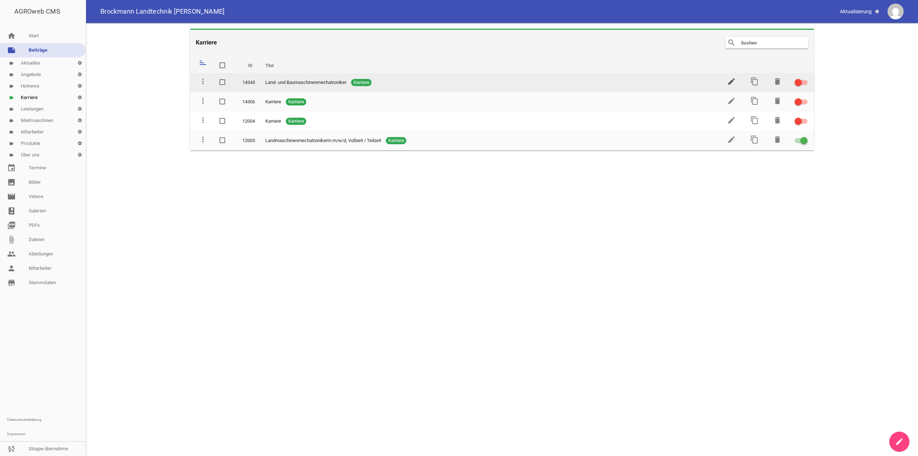
click at [734, 82] on icon "edit" at bounding box center [731, 81] width 9 height 9
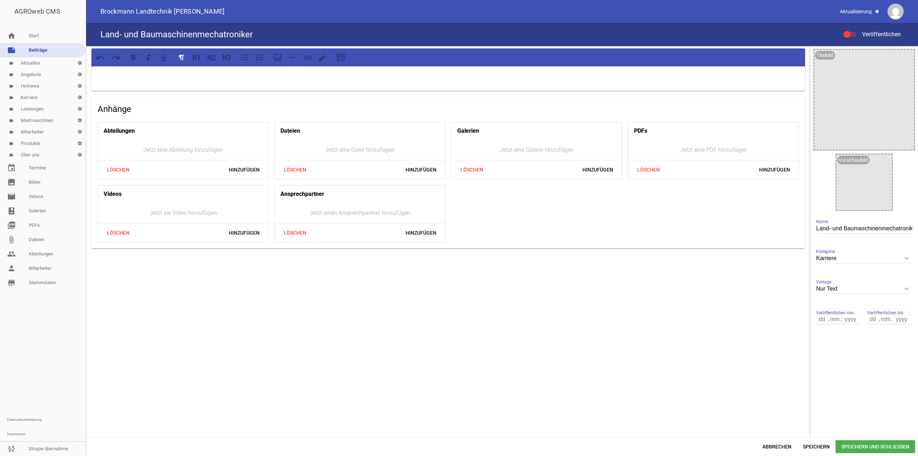
click at [317, 80] on div at bounding box center [447, 78] width 713 height 24
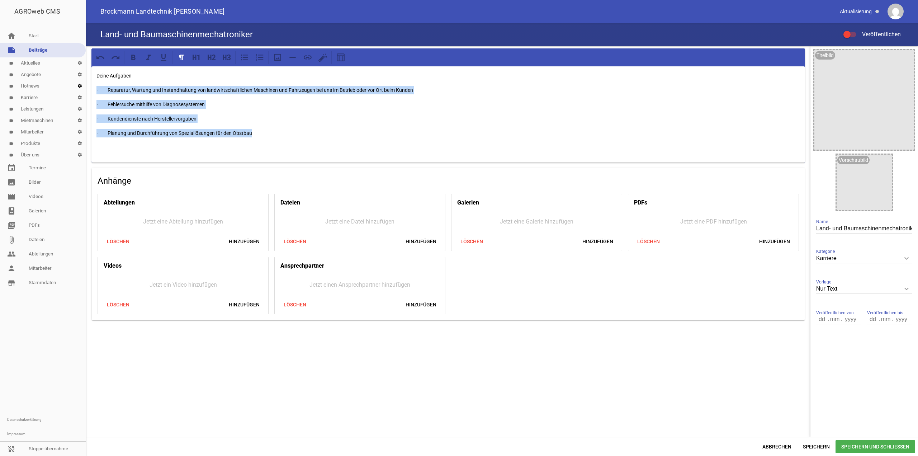
drag, startPoint x: 259, startPoint y: 131, endPoint x: 84, endPoint y: 91, distance: 178.7
click at [84, 91] on div "AGROweb CMS home Start note Beiträge label Aktuelles settings label Angebote se…" at bounding box center [459, 228] width 918 height 456
click at [246, 59] on icon at bounding box center [244, 57] width 9 height 9
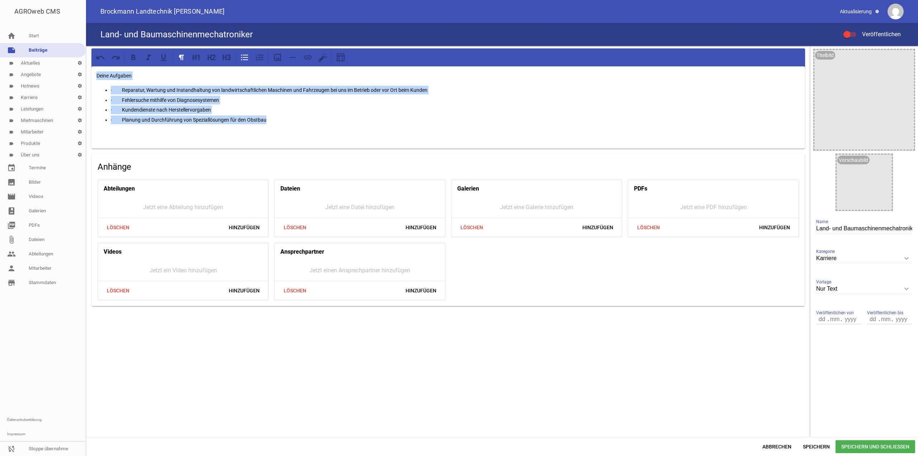
click at [125, 110] on p "· Kundendienste nach Herstellervorgaben" at bounding box center [455, 109] width 689 height 9
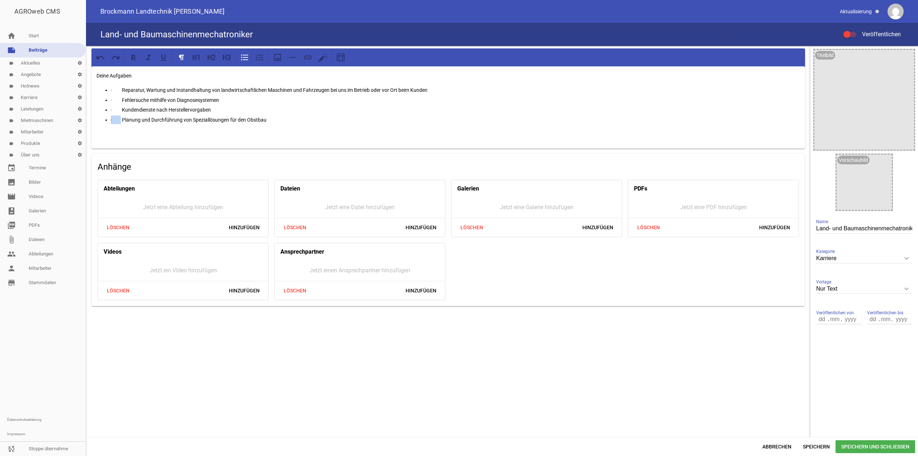
drag, startPoint x: 122, startPoint y: 118, endPoint x: 95, endPoint y: 118, distance: 26.9
click at [95, 118] on div "Deine Aufgaben · Reparatur, Wartung und Instandhaltung von landwirtschaftlichen…" at bounding box center [447, 107] width 713 height 82
click at [113, 118] on p "Planung und Durchführung von Speziallösungen für den Obstbau" at bounding box center [455, 119] width 689 height 9
drag, startPoint x: 125, startPoint y: 110, endPoint x: 82, endPoint y: 112, distance: 42.3
click at [82, 112] on div "AGROweb CMS home Start note Beiträge label Aktuelles settings label Angebote se…" at bounding box center [459, 228] width 918 height 456
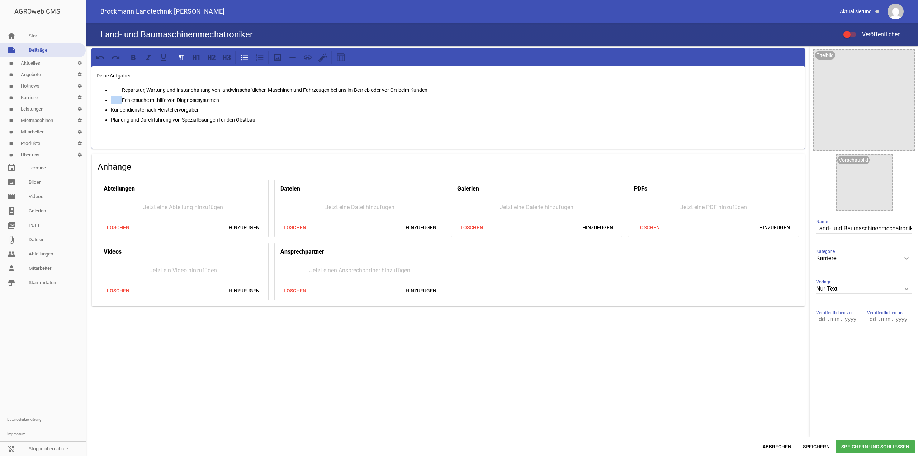
drag, startPoint x: 124, startPoint y: 101, endPoint x: 70, endPoint y: 101, distance: 53.8
click at [70, 101] on div "AGROweb CMS home Start note Beiträge label Aktuelles settings label Angebote se…" at bounding box center [459, 228] width 918 height 456
drag, startPoint x: 124, startPoint y: 88, endPoint x: 19, endPoint y: 91, distance: 105.1
click at [20, 91] on div "AGROweb CMS home Start note Beiträge label Aktuelles settings label Angebote se…" at bounding box center [459, 228] width 918 height 456
click at [236, 148] on div "Deine Aufgaben Reparatur, Wartung und Instandhaltung von landwirtschaftlichen M…" at bounding box center [447, 107] width 713 height 82
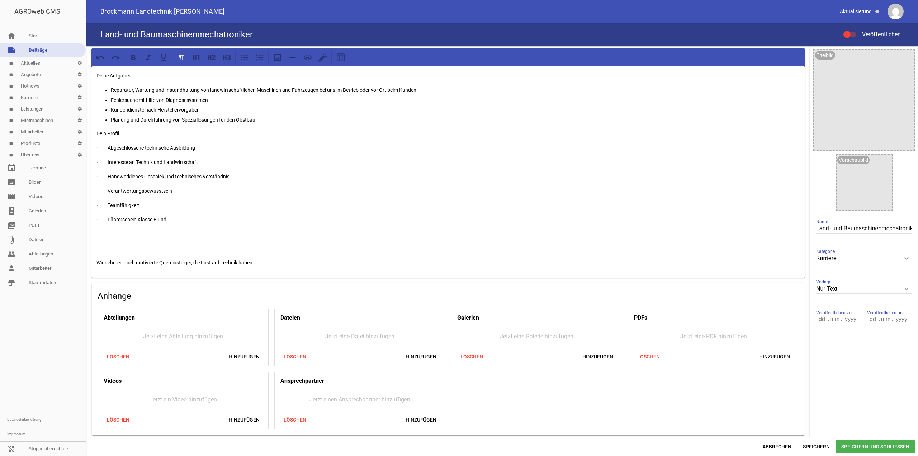
click at [112, 130] on p "Dein Profil" at bounding box center [447, 133] width 703 height 9
click at [125, 129] on p "Dein Profil" at bounding box center [447, 133] width 703 height 9
drag, startPoint x: 127, startPoint y: 131, endPoint x: 77, endPoint y: 131, distance: 50.6
click at [77, 131] on div "AGROweb CMS home Start note Beiträge label Aktuelles settings label Angebote se…" at bounding box center [459, 228] width 918 height 456
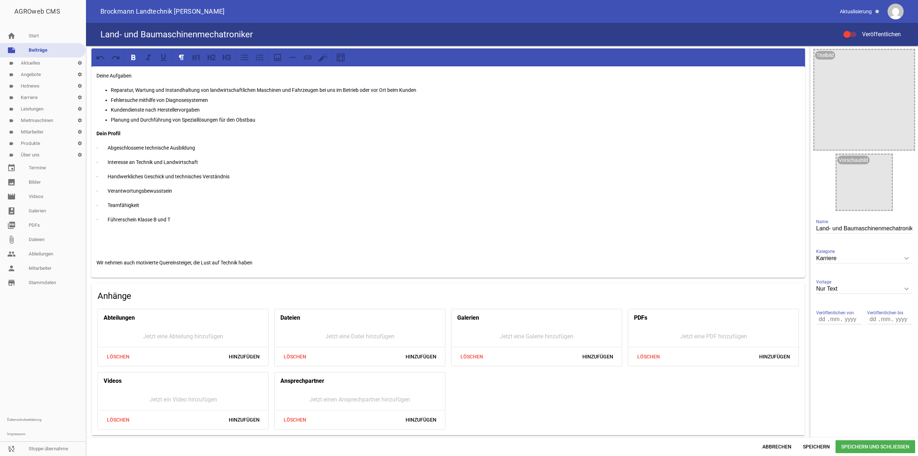
click at [115, 76] on p "Deine Aufgaben" at bounding box center [447, 75] width 703 height 9
click at [98, 134] on strong "Dein Profil" at bounding box center [108, 134] width 24 height 6
click at [269, 123] on p "Planung und Durchführung von Speziallösungen für den Obstbau" at bounding box center [455, 119] width 689 height 9
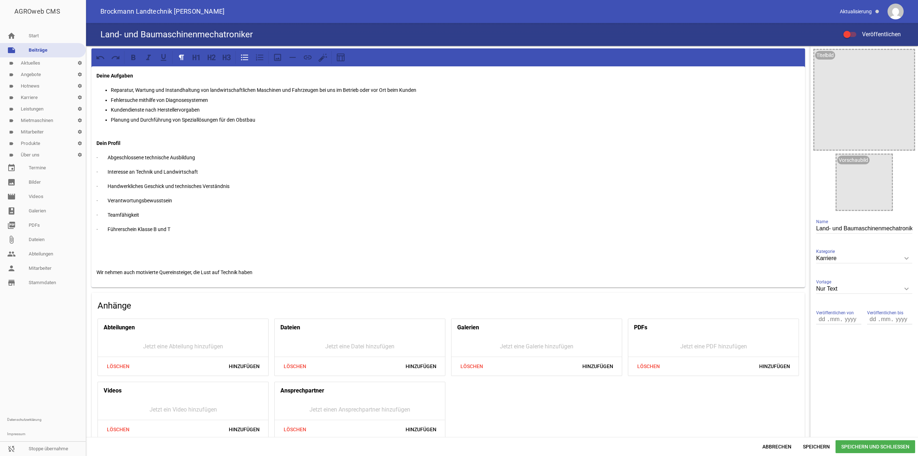
click at [199, 145] on p "Dein Profil" at bounding box center [447, 143] width 703 height 9
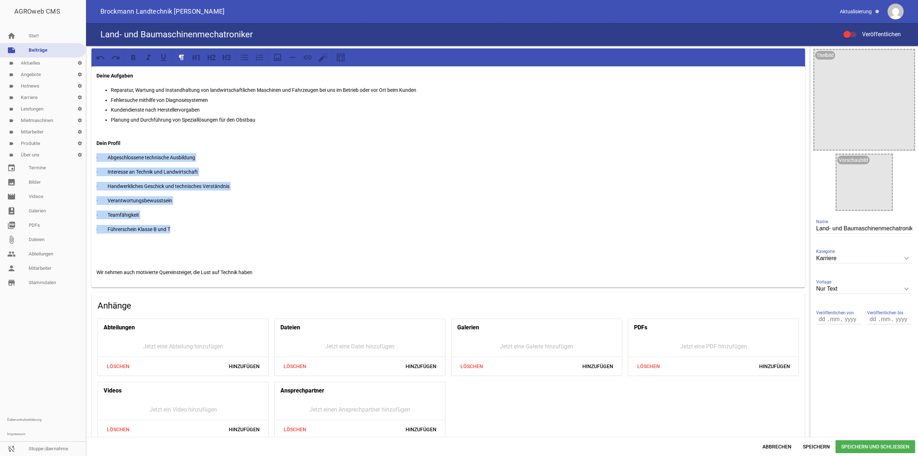
drag, startPoint x: 180, startPoint y: 227, endPoint x: 27, endPoint y: 155, distance: 168.9
click at [27, 155] on div "AGROweb CMS home Start note Beiträge label Aktuelles settings label Angebote se…" at bounding box center [459, 228] width 918 height 456
click at [244, 64] on div at bounding box center [447, 57] width 713 height 18
click at [245, 61] on icon at bounding box center [244, 57] width 9 height 9
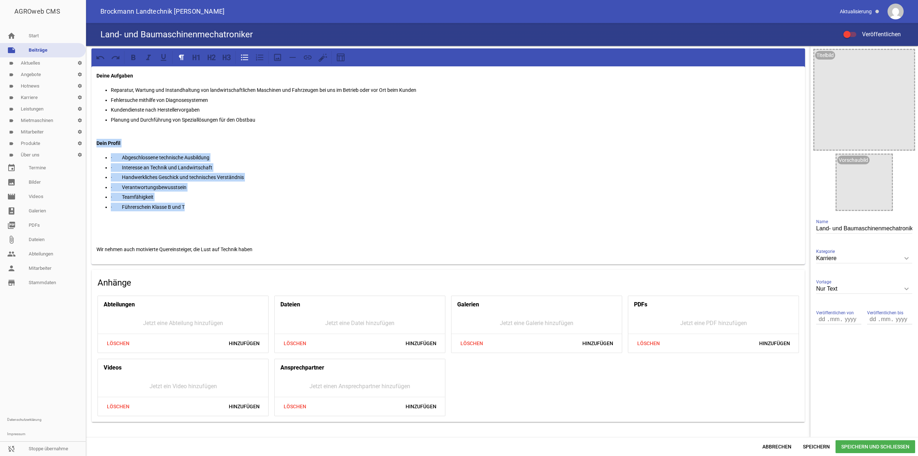
click at [122, 157] on p "· Abgeschlossene technische Ausbildung" at bounding box center [455, 157] width 689 height 9
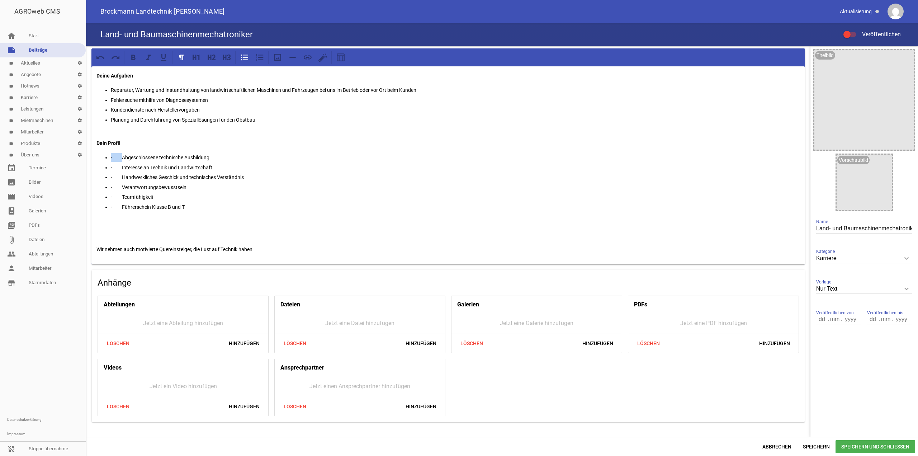
drag, startPoint x: 124, startPoint y: 157, endPoint x: 86, endPoint y: 155, distance: 37.7
click at [86, 155] on div "Deine Aufgaben Reparatur, Wartung und Instandhaltung von landwirtschaftlichen M…" at bounding box center [448, 235] width 724 height 379
drag, startPoint x: 124, startPoint y: 168, endPoint x: 85, endPoint y: 167, distance: 39.1
click at [85, 167] on div "AGROweb CMS home Start note Beiträge label Aktuelles settings label Angebote se…" at bounding box center [459, 228] width 918 height 456
drag, startPoint x: 124, startPoint y: 178, endPoint x: 64, endPoint y: 178, distance: 59.5
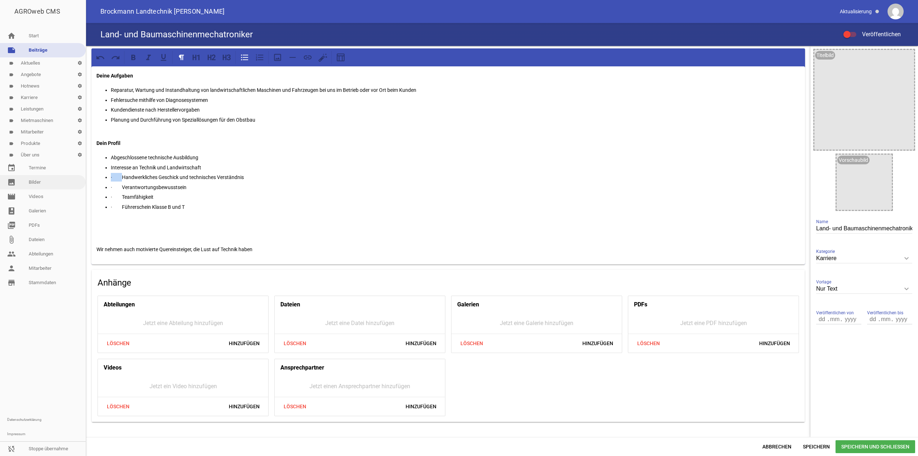
click at [64, 178] on div "AGROweb CMS home Start note Beiträge label Aktuelles settings label Angebote se…" at bounding box center [459, 228] width 918 height 456
drag, startPoint x: 124, startPoint y: 188, endPoint x: 57, endPoint y: 188, distance: 67.0
click at [57, 188] on div "AGROweb CMS home Start note Beiträge label Aktuelles settings label Angebote se…" at bounding box center [459, 228] width 918 height 456
drag, startPoint x: 124, startPoint y: 198, endPoint x: 66, endPoint y: 196, distance: 57.8
click at [66, 196] on div "AGROweb CMS home Start note Beiträge label Aktuelles settings label Angebote se…" at bounding box center [459, 228] width 918 height 456
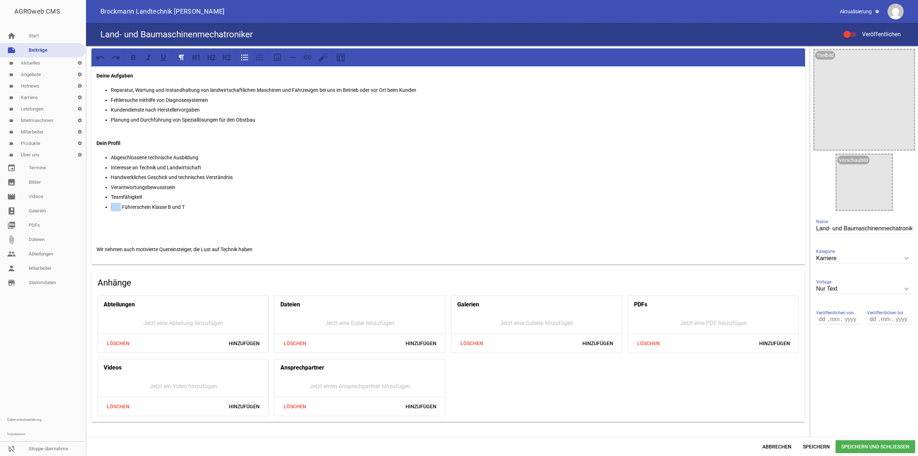
drag, startPoint x: 123, startPoint y: 205, endPoint x: 96, endPoint y: 205, distance: 26.5
click at [96, 205] on div "Deine Aufgaben Reparatur, Wartung und Instandhaltung von landwirtschaftlichen M…" at bounding box center [447, 165] width 713 height 198
click at [113, 205] on p "Führerschein Klasse B und T" at bounding box center [455, 207] width 689 height 9
click at [855, 33] on div at bounding box center [849, 34] width 13 height 5
click at [853, 30] on input "Veröffentlichen" at bounding box center [853, 30] width 0 height 0
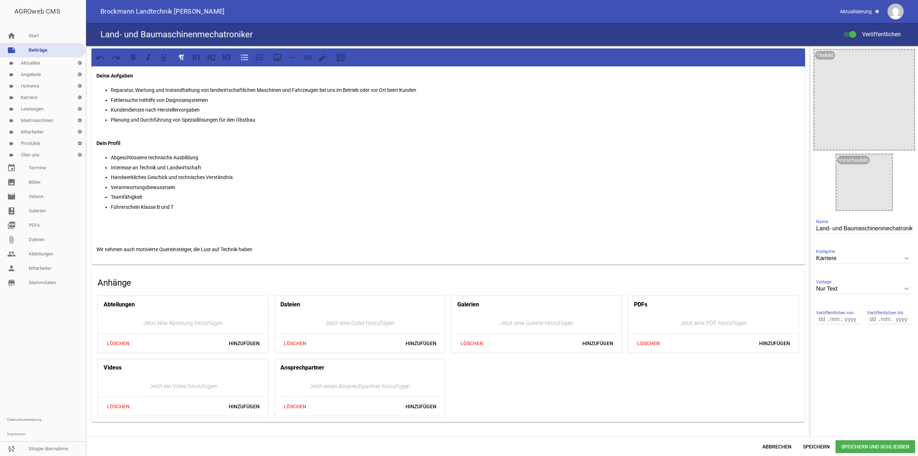
click at [852, 444] on span "Speichern und Schließen" at bounding box center [875, 446] width 80 height 13
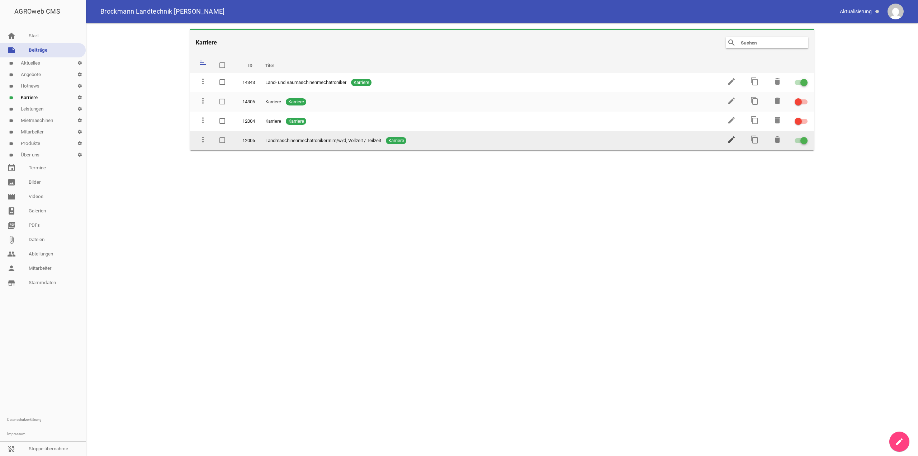
click at [732, 138] on icon "edit" at bounding box center [731, 139] width 9 height 9
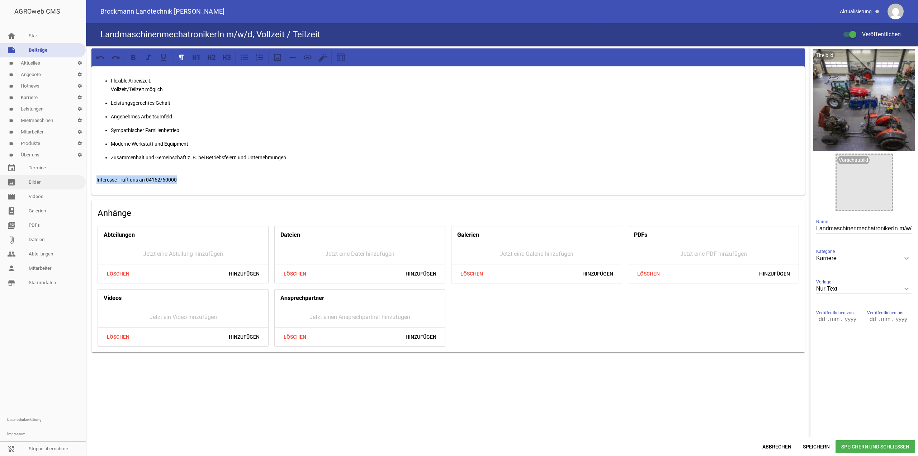
drag, startPoint x: 191, startPoint y: 177, endPoint x: 30, endPoint y: 177, distance: 160.3
click at [30, 177] on div "AGROweb CMS home Start note Beiträge label Aktuelles settings label Angebote se…" at bounding box center [459, 228] width 918 height 456
copy p "Interesse - ruft uns an 04162/60000"
click at [774, 444] on span "Abbrechen" at bounding box center [777, 446] width 41 height 13
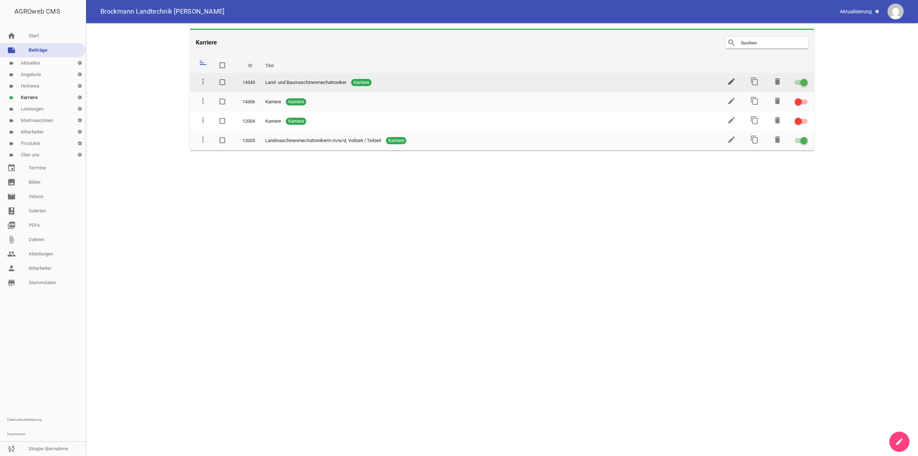
click at [730, 79] on icon "edit" at bounding box center [731, 81] width 9 height 9
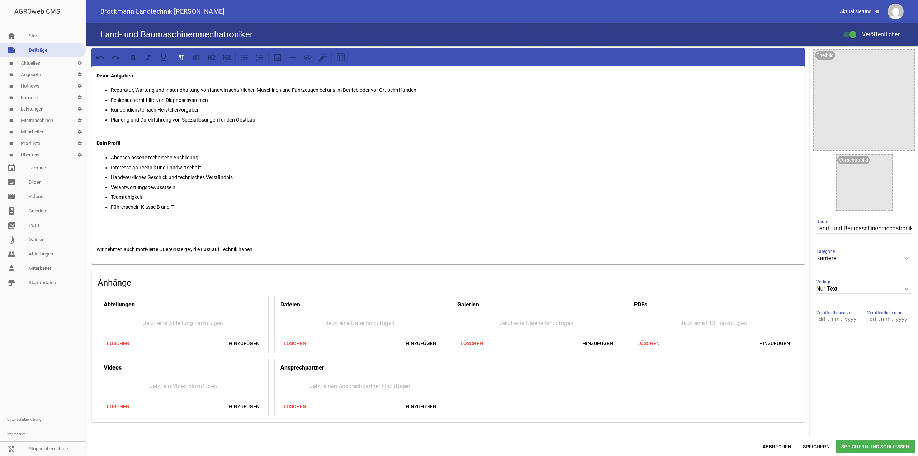
click at [279, 246] on p "Wir nehmen auch motivierte Quereinsteiger, die Lust auf Technik haben" at bounding box center [447, 249] width 703 height 9
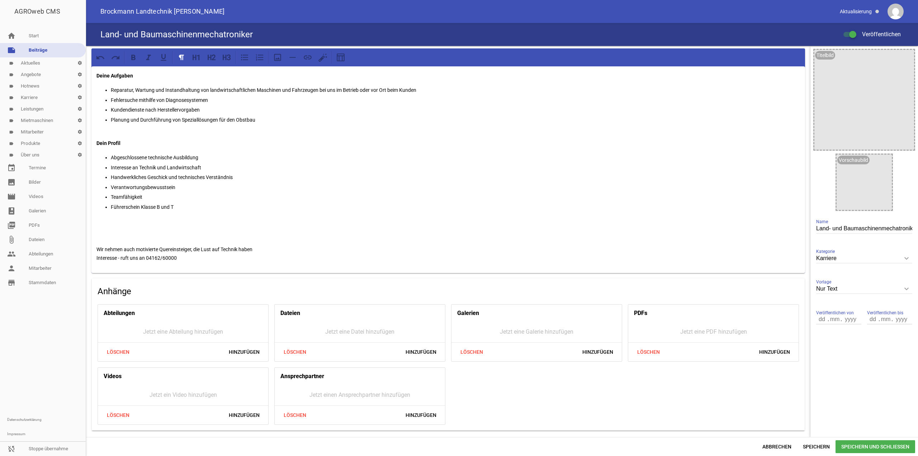
click at [270, 247] on p "Wir nehmen auch motivierte Quereinsteiger, die Lust auf Technik haben Interesse…" at bounding box center [447, 253] width 703 height 17
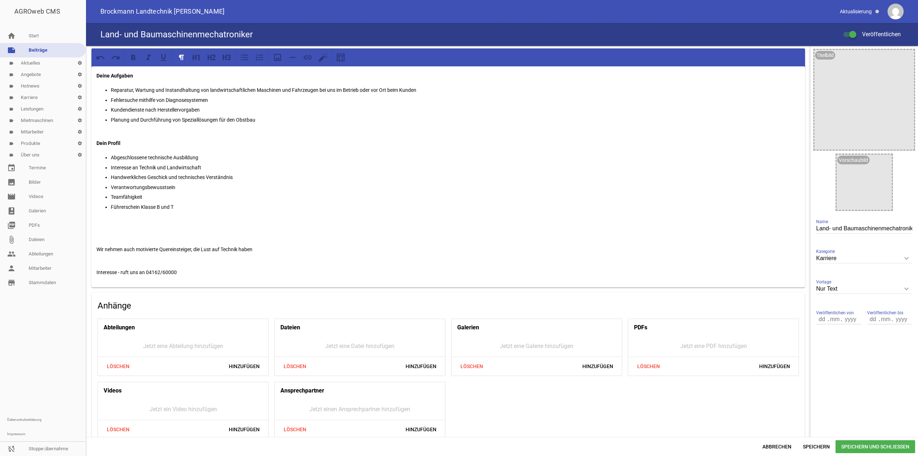
click at [113, 271] on p "Interesse - ruft uns an 04162/60000" at bounding box center [447, 267] width 703 height 17
click at [115, 271] on p "Interesse - ruft uns an 04162/60000" at bounding box center [447, 267] width 703 height 17
click at [857, 444] on span "Speichern und Schließen" at bounding box center [875, 446] width 80 height 13
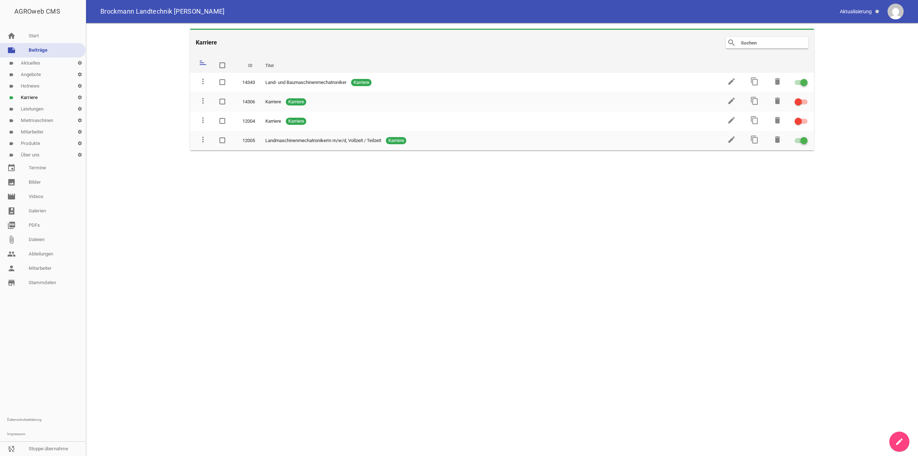
click at [904, 438] on link "create" at bounding box center [899, 441] width 20 height 20
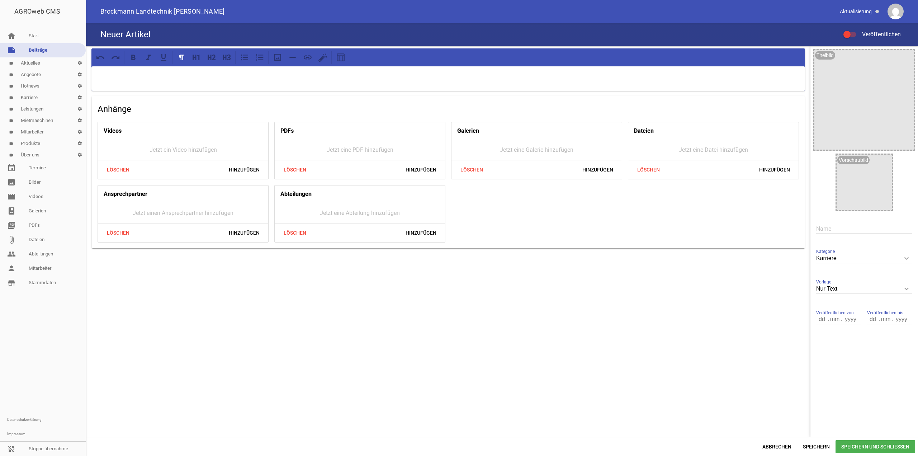
click at [364, 82] on div at bounding box center [447, 78] width 713 height 24
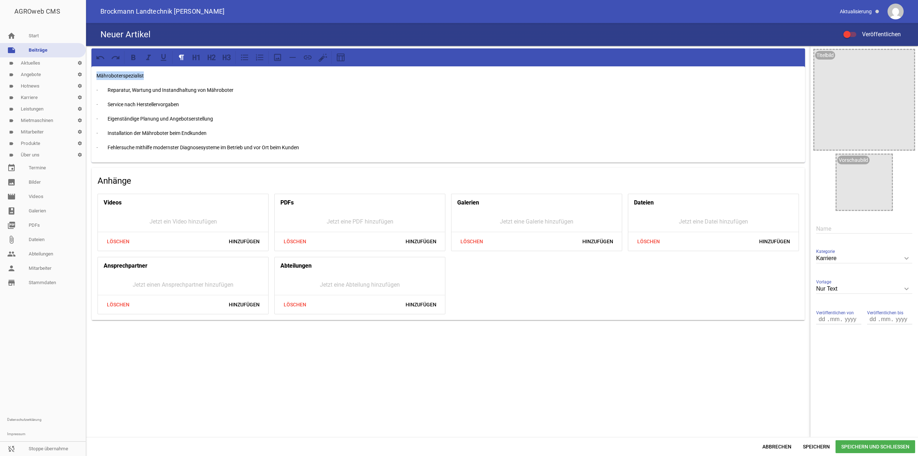
drag, startPoint x: 115, startPoint y: 77, endPoint x: 52, endPoint y: 75, distance: 63.1
click at [52, 75] on div "AGROweb CMS home Start note Beiträge label Aktuelles settings label Angebote se…" at bounding box center [459, 228] width 918 height 456
click at [838, 227] on input "text" at bounding box center [864, 229] width 96 height 10
paste input "Mähroboterspezialist"
type input "Mähroboterspezialist"
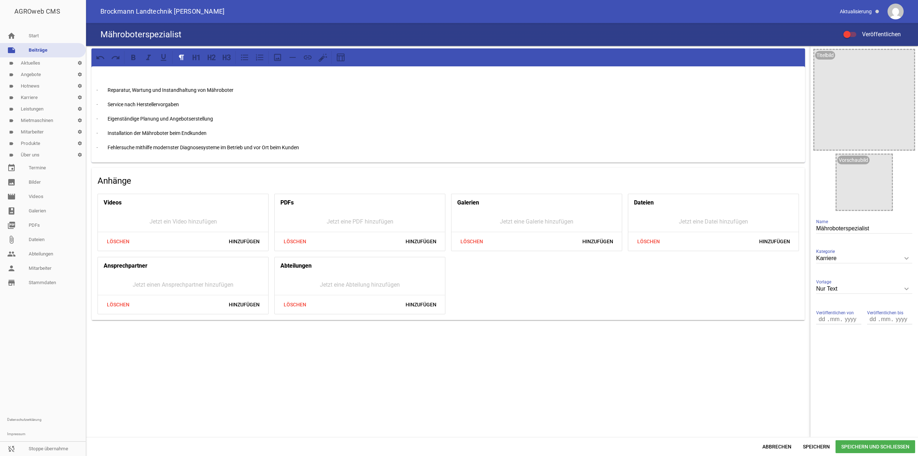
click at [128, 75] on p at bounding box center [447, 75] width 703 height 9
click at [109, 89] on p "· Reparatur, Wartung und Instandhaltung von Mähroboter" at bounding box center [447, 90] width 703 height 9
drag, startPoint x: 109, startPoint y: 88, endPoint x: 50, endPoint y: 87, distance: 58.8
click at [50, 87] on div "AGROweb CMS home Start note Beiträge label Aktuelles settings label Angebote se…" at bounding box center [459, 228] width 918 height 456
drag, startPoint x: 109, startPoint y: 105, endPoint x: 50, endPoint y: 104, distance: 58.8
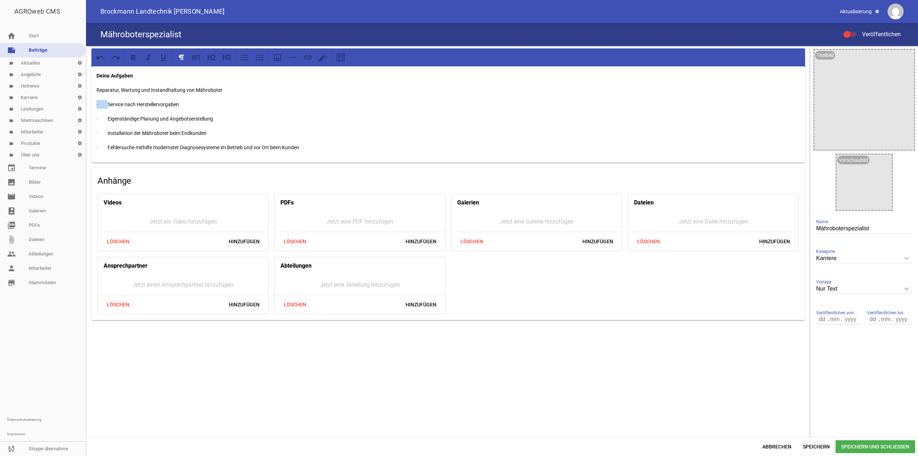
click at [50, 104] on div "AGROweb CMS home Start note Beiträge label Aktuelles settings label Angebote se…" at bounding box center [459, 228] width 918 height 456
drag, startPoint x: 110, startPoint y: 115, endPoint x: 71, endPoint y: 115, distance: 39.1
click at [71, 115] on div "AGROweb CMS home Start note Beiträge label Aktuelles settings label Angebote se…" at bounding box center [459, 228] width 918 height 456
drag, startPoint x: 110, startPoint y: 136, endPoint x: 71, endPoint y: 135, distance: 38.7
click at [71, 135] on div "AGROweb CMS home Start note Beiträge label Aktuelles settings label Angebote se…" at bounding box center [459, 228] width 918 height 456
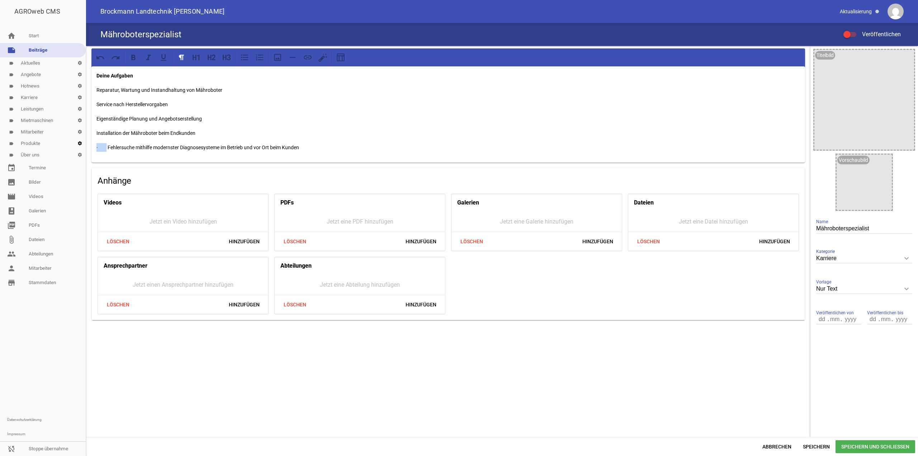
drag, startPoint x: 108, startPoint y: 148, endPoint x: 74, endPoint y: 148, distance: 34.4
click at [74, 148] on div "AGROweb CMS home Start note Beiträge label Aktuelles settings label Angebote se…" at bounding box center [459, 228] width 918 height 456
click at [97, 147] on p "Fehlersuche mithilfe modernster Diagnosesysteme im Betrieb und vor Ort beim Kun…" at bounding box center [447, 147] width 703 height 9
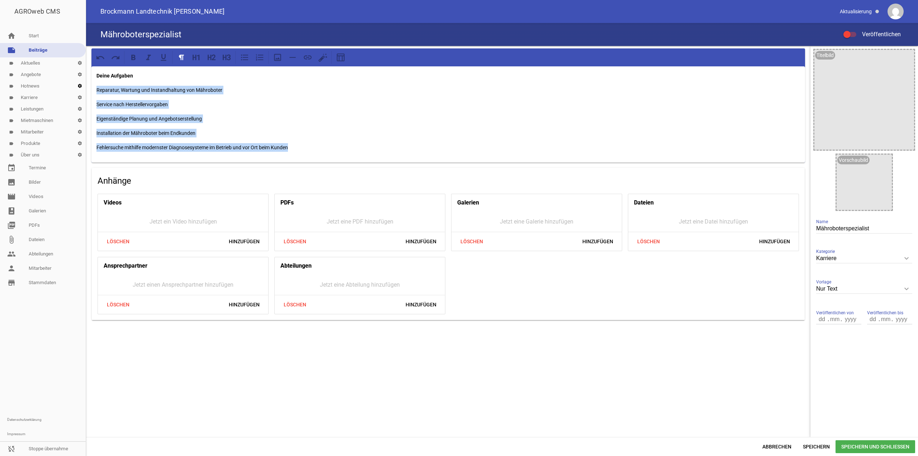
drag, startPoint x: 318, startPoint y: 148, endPoint x: 85, endPoint y: 83, distance: 242.3
click at [85, 83] on div "AGROweb CMS home Start note Beiträge label Aktuelles settings label Angebote se…" at bounding box center [459, 228] width 918 height 456
click at [244, 55] on icon at bounding box center [244, 57] width 7 height 6
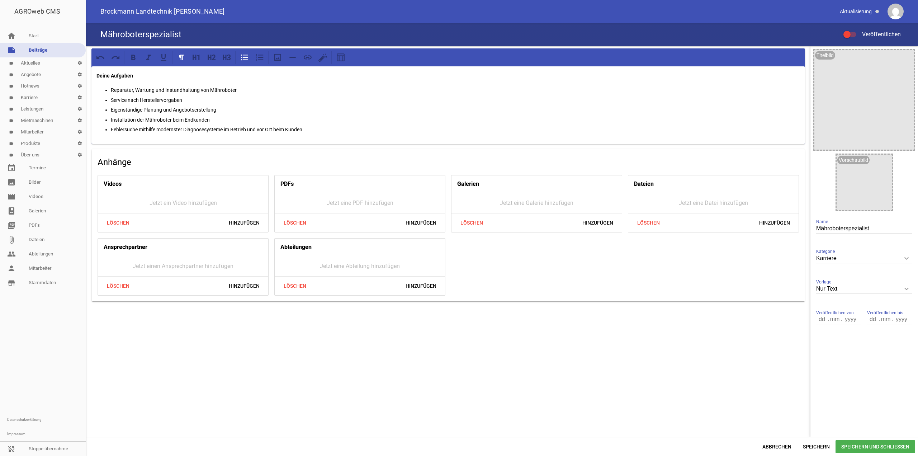
click at [298, 95] on ul "Reparatur, Wartung und Instandhaltung von Mähroboter Service nach Herstellervor…" at bounding box center [447, 110] width 703 height 48
click at [345, 133] on p "Fehlersuche mithilfe modernster Diagnosesysteme im Betrieb und vor Ort beim Kun…" at bounding box center [455, 129] width 689 height 9
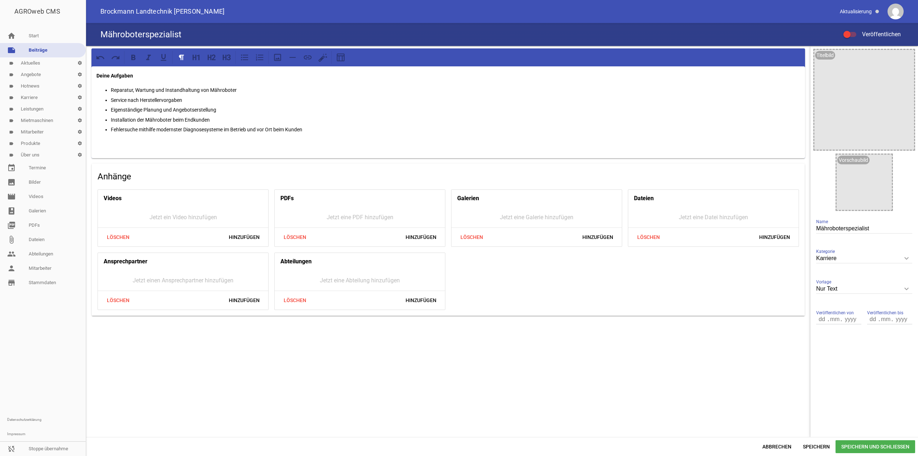
click at [858, 442] on span "Speichern und Schließen" at bounding box center [875, 446] width 80 height 13
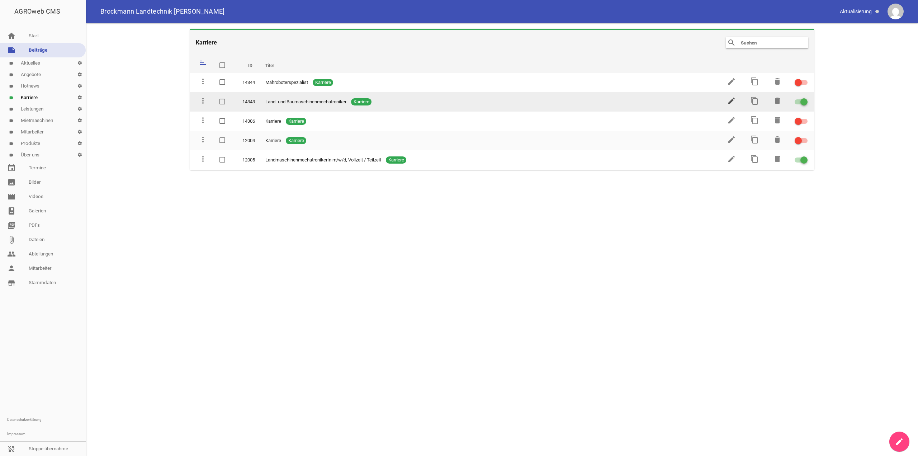
click at [733, 98] on icon "edit" at bounding box center [731, 100] width 9 height 9
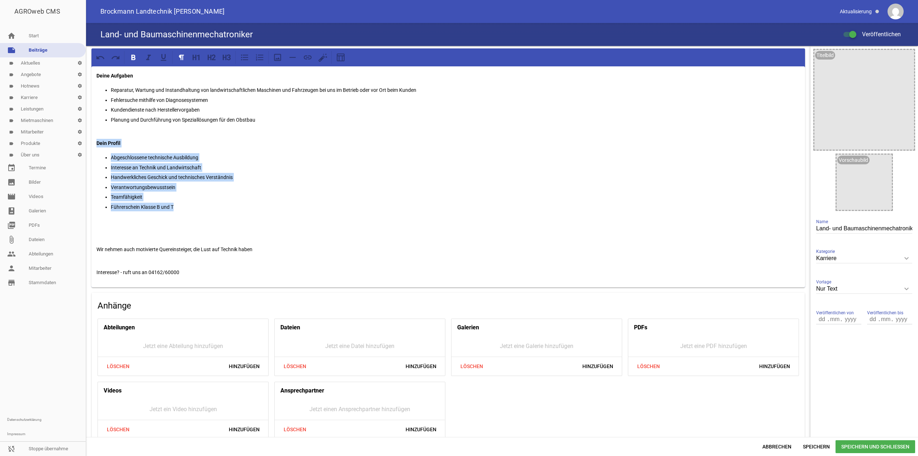
drag, startPoint x: 200, startPoint y: 205, endPoint x: 68, endPoint y: 142, distance: 146.3
click at [68, 142] on div "AGROweb CMS home Start note Beiträge label Aktuelles settings label Angebote se…" at bounding box center [459, 228] width 918 height 456
drag, startPoint x: 186, startPoint y: 276, endPoint x: 85, endPoint y: 144, distance: 166.2
click at [85, 144] on div "AGROweb CMS home Start note Beiträge label Aktuelles settings label Angebote se…" at bounding box center [459, 228] width 918 height 456
copy div "Dein Profil Abgeschlossene technische Ausbildung Interesse an Technik und Landw…"
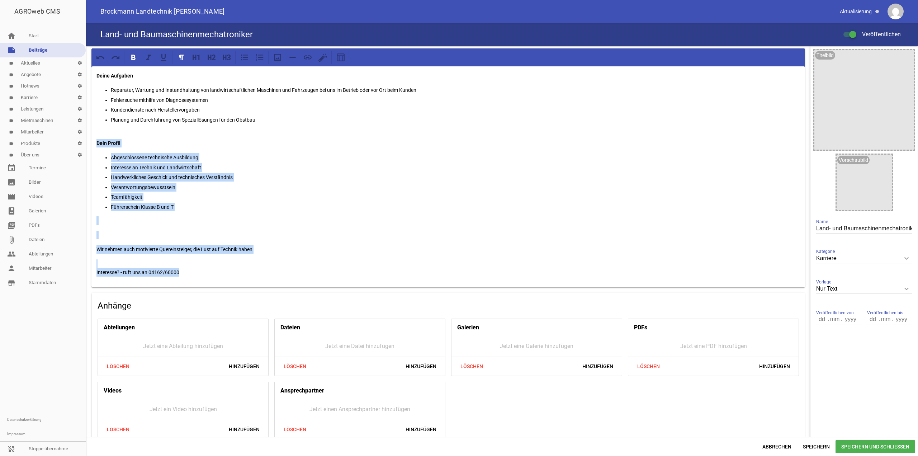
click at [865, 438] on div "Abbrechen Speichern Speichern und Schließen" at bounding box center [502, 446] width 832 height 19
click at [865, 444] on span "Speichern und Schließen" at bounding box center [875, 446] width 80 height 13
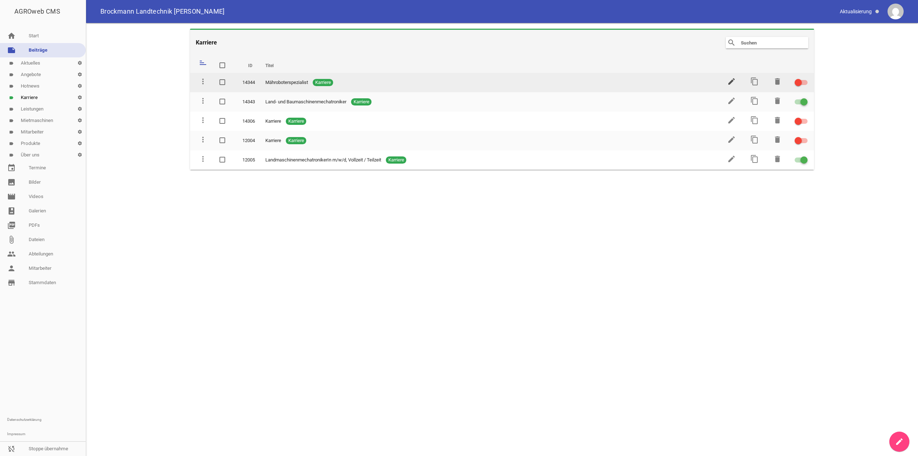
click at [730, 81] on icon "edit" at bounding box center [731, 81] width 9 height 9
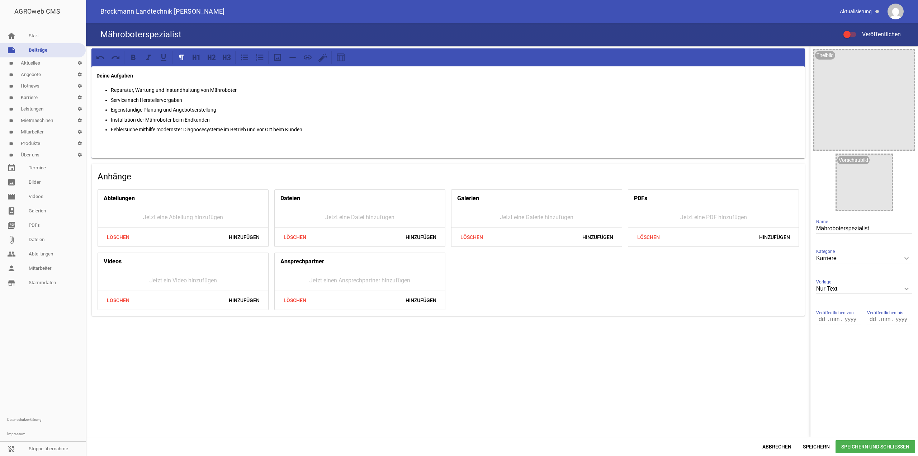
click at [224, 152] on div "Deine Aufgaben Reparatur, Wartung und Instandhaltung von Mähroboter Service nac…" at bounding box center [447, 112] width 713 height 92
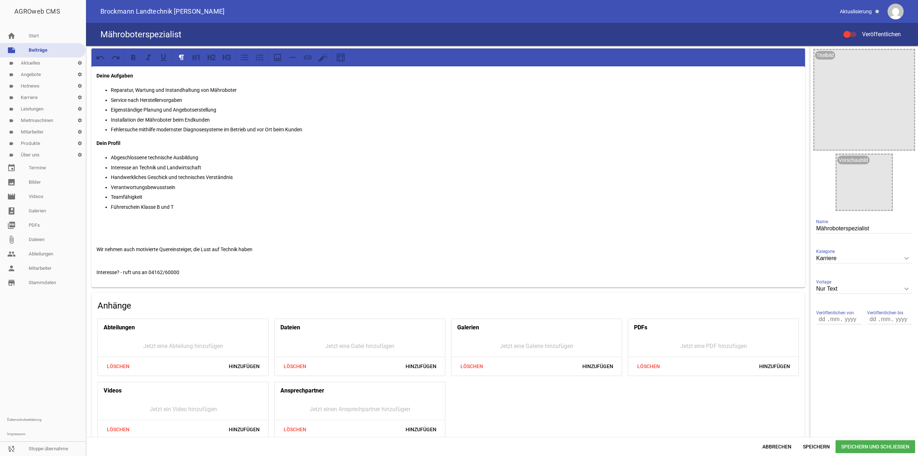
click at [845, 34] on span at bounding box center [846, 34] width 3 height 3
click at [853, 30] on input "Veröffentlichen" at bounding box center [853, 30] width 0 height 0
click at [843, 447] on span "Speichern und Schließen" at bounding box center [875, 446] width 80 height 13
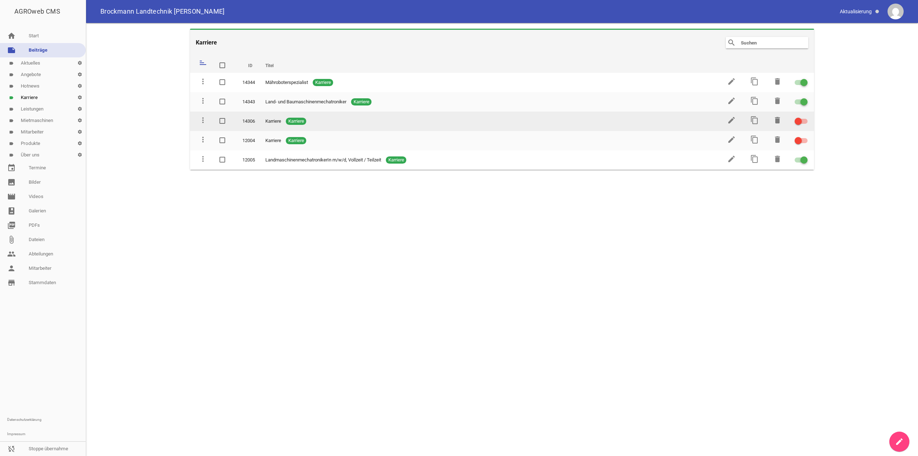
click at [771, 119] on td "delete" at bounding box center [776, 121] width 23 height 19
click at [777, 119] on icon "delete" at bounding box center [777, 120] width 9 height 9
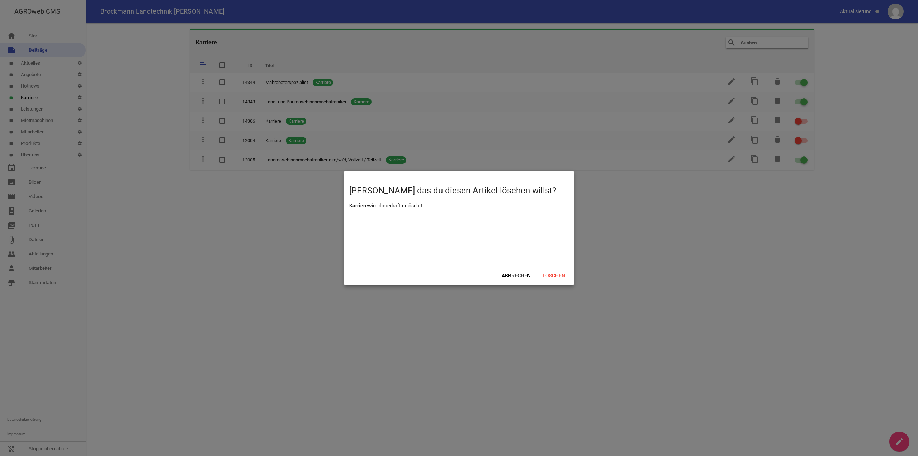
click at [574, 274] on div at bounding box center [459, 228] width 918 height 456
click at [556, 274] on span "Löschen" at bounding box center [553, 275] width 34 height 13
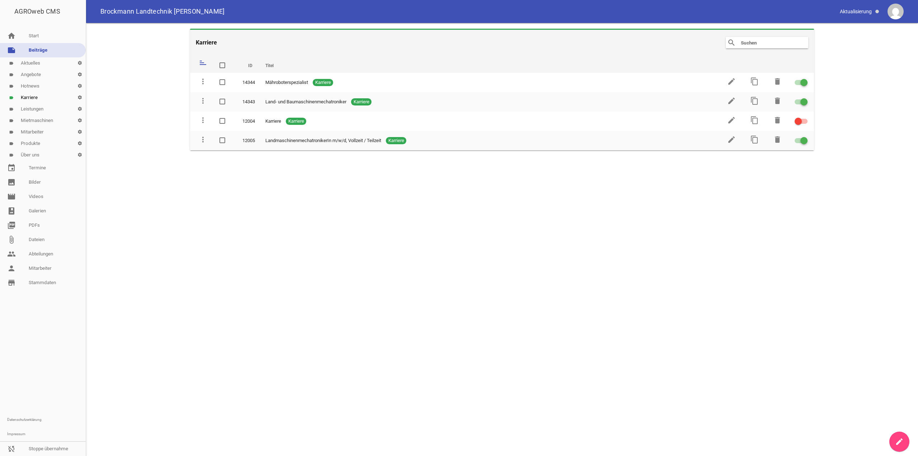
click at [901, 435] on link "create" at bounding box center [899, 441] width 20 height 20
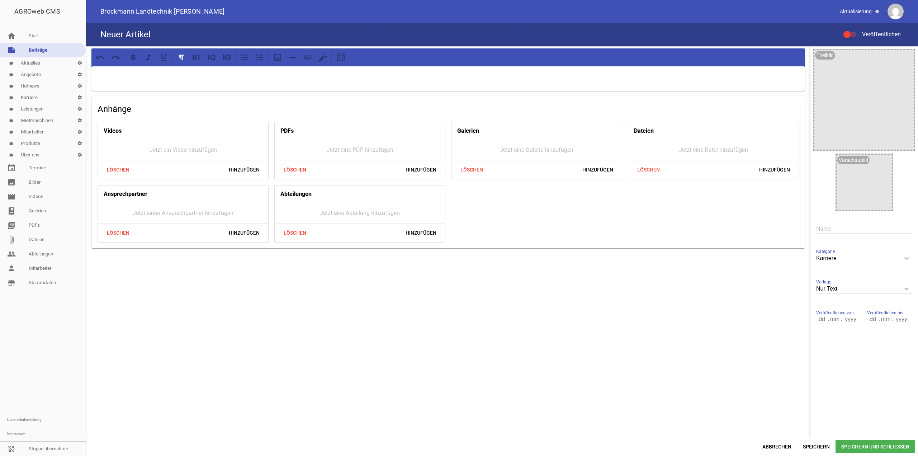
click at [620, 80] on div at bounding box center [447, 78] width 713 height 24
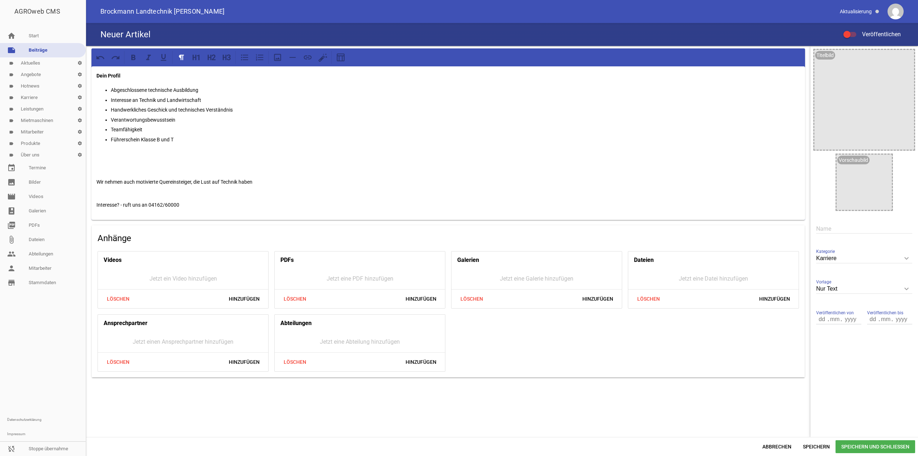
click at [94, 77] on div "Dein Profil Abgeschlossene technische Ausbildung Interesse an Technik und Landw…" at bounding box center [447, 142] width 713 height 153
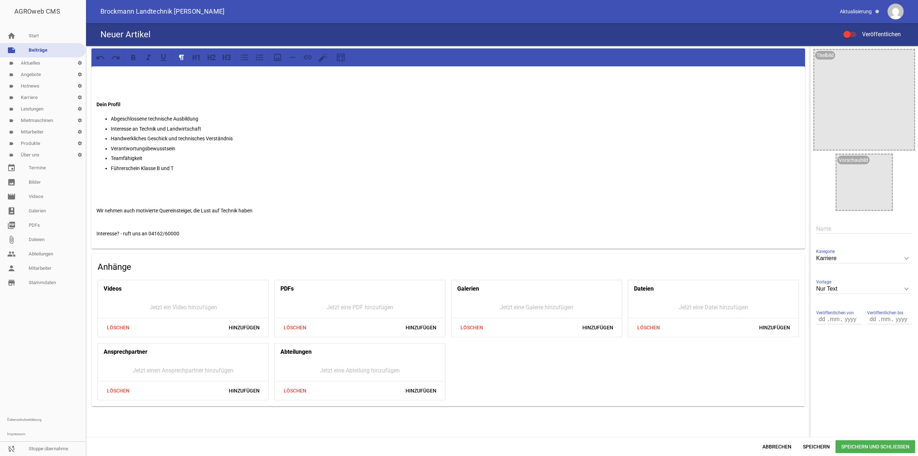
click at [166, 82] on div "Dein Profil Abgeschlossene technische Ausbildung Interesse an Technik und Landw…" at bounding box center [447, 157] width 713 height 182
click at [135, 76] on p at bounding box center [447, 75] width 703 height 9
click at [117, 71] on div "Dein Profil Abgeschlossene technische Ausbildung Interesse an Technik und Landw…" at bounding box center [447, 157] width 713 height 182
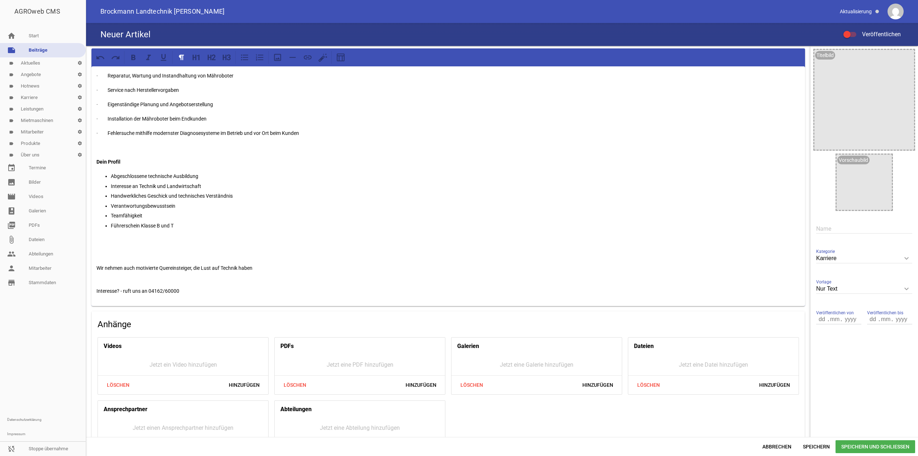
click at [110, 144] on p at bounding box center [447, 147] width 703 height 9
drag, startPoint x: 110, startPoint y: 129, endPoint x: 30, endPoint y: 126, distance: 79.7
click at [31, 126] on div "AGROweb CMS home Start note Beiträge label Aktuelles settings label Angebote se…" at bounding box center [459, 228] width 918 height 456
click at [110, 119] on p "· Installation der Mähroboter beim Endkunden" at bounding box center [447, 118] width 703 height 9
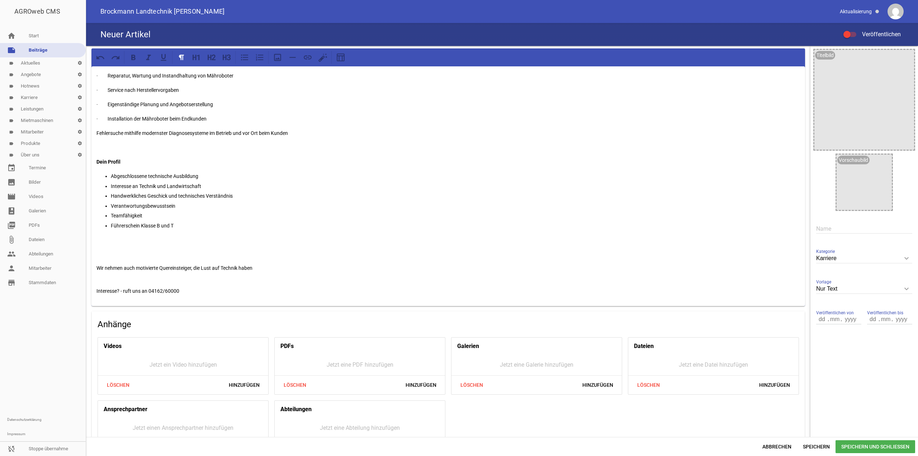
click at [109, 118] on p "· Installation der Mähroboter beim Endkunden" at bounding box center [447, 118] width 703 height 9
drag, startPoint x: 109, startPoint y: 117, endPoint x: 49, endPoint y: 118, distance: 60.2
click at [49, 118] on div "AGROweb CMS home Start note Beiträge label Aktuelles settings label Angebote se…" at bounding box center [459, 228] width 918 height 456
drag, startPoint x: 108, startPoint y: 104, endPoint x: 58, endPoint y: 105, distance: 50.2
click at [58, 105] on div "AGROweb CMS home Start note Beiträge label Aktuelles settings label Angebote se…" at bounding box center [459, 228] width 918 height 456
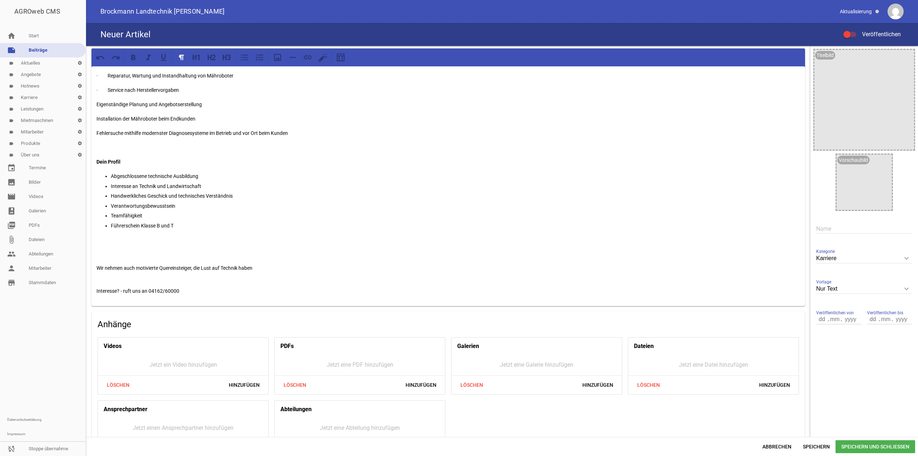
click at [97, 102] on p "Eigenständige Planung und Angebotserstellung" at bounding box center [447, 104] width 703 height 9
drag, startPoint x: 110, startPoint y: 90, endPoint x: 51, endPoint y: 90, distance: 59.2
click at [51, 90] on div "AGROweb CMS home Start note Beiträge label Aktuelles settings label Angebote se…" at bounding box center [459, 228] width 918 height 456
drag, startPoint x: 109, startPoint y: 73, endPoint x: 73, endPoint y: 76, distance: 36.4
click at [73, 76] on div "AGROweb CMS home Start note Beiträge label Aktuelles settings label Angebote se…" at bounding box center [459, 228] width 918 height 456
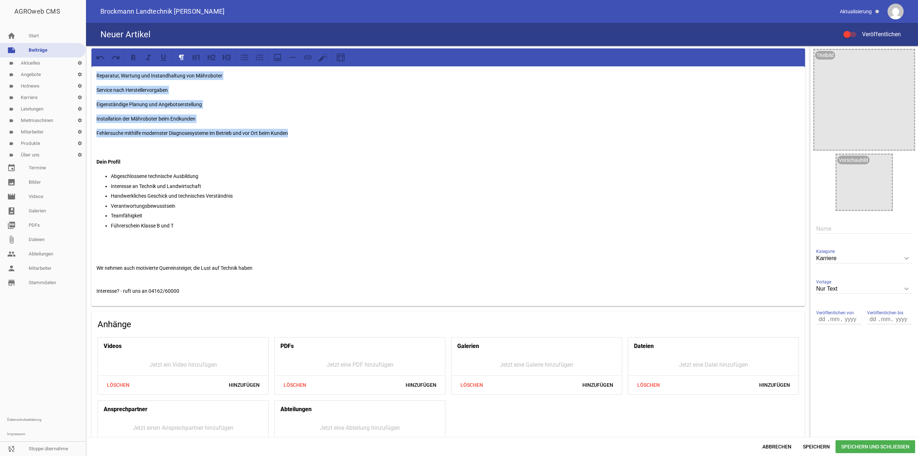
drag, startPoint x: 305, startPoint y: 133, endPoint x: 21, endPoint y: 73, distance: 289.8
click at [21, 73] on div "AGROweb CMS home Start note Beiträge label Aktuelles settings label Angebote se…" at bounding box center [459, 228] width 918 height 456
click at [244, 58] on icon at bounding box center [244, 57] width 9 height 9
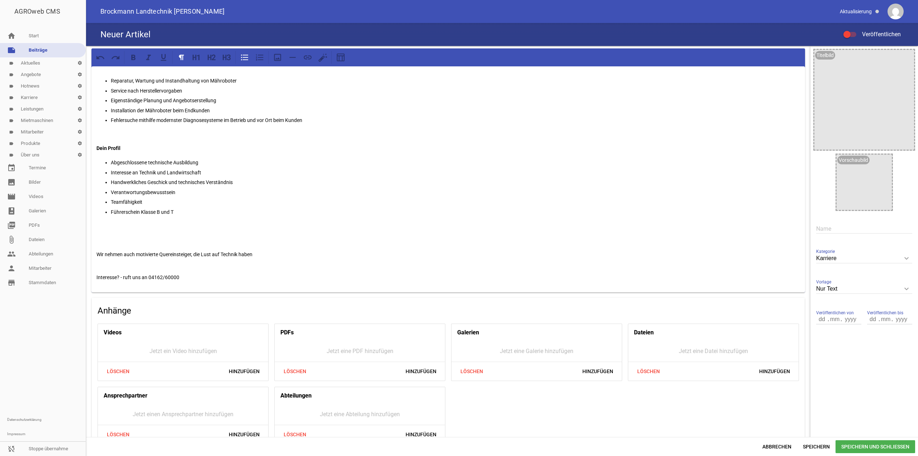
click at [115, 70] on div "Reparatur, Wartung und Instandhaltung von Mähroboter Service nach Herstellervor…" at bounding box center [447, 179] width 713 height 226
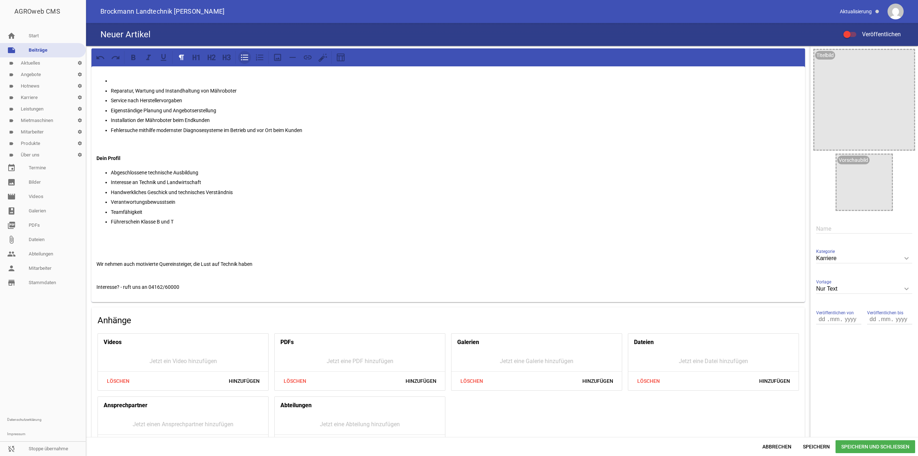
click at [248, 60] on icon at bounding box center [244, 57] width 9 height 9
drag, startPoint x: 156, startPoint y: 73, endPoint x: 68, endPoint y: 72, distance: 88.6
click at [68, 72] on div "AGROweb CMS home Start note Beiträge label Aktuelles settings label Angebote se…" at bounding box center [459, 228] width 918 height 456
click at [135, 56] on icon at bounding box center [133, 56] width 4 height 5
click at [829, 229] on input "text" at bounding box center [864, 229] width 96 height 10
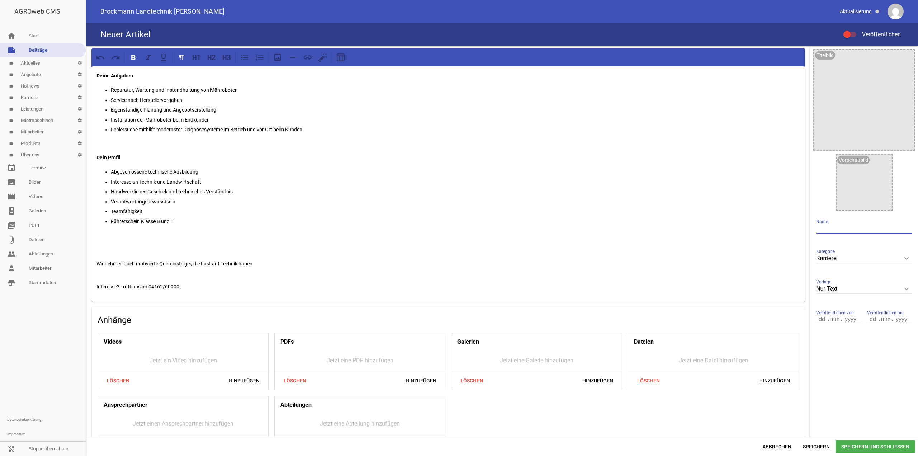
paste input "Mähroboterspezialist"
type input "Mähroboterspezialist"
click at [856, 33] on span "Veröffentlichen" at bounding box center [876, 34] width 47 height 7
click at [853, 30] on input "Veröffentlichen" at bounding box center [853, 30] width 0 height 0
click at [855, 447] on span "Speichern und Schließen" at bounding box center [875, 446] width 80 height 13
